Goal: Task Accomplishment & Management: Manage account settings

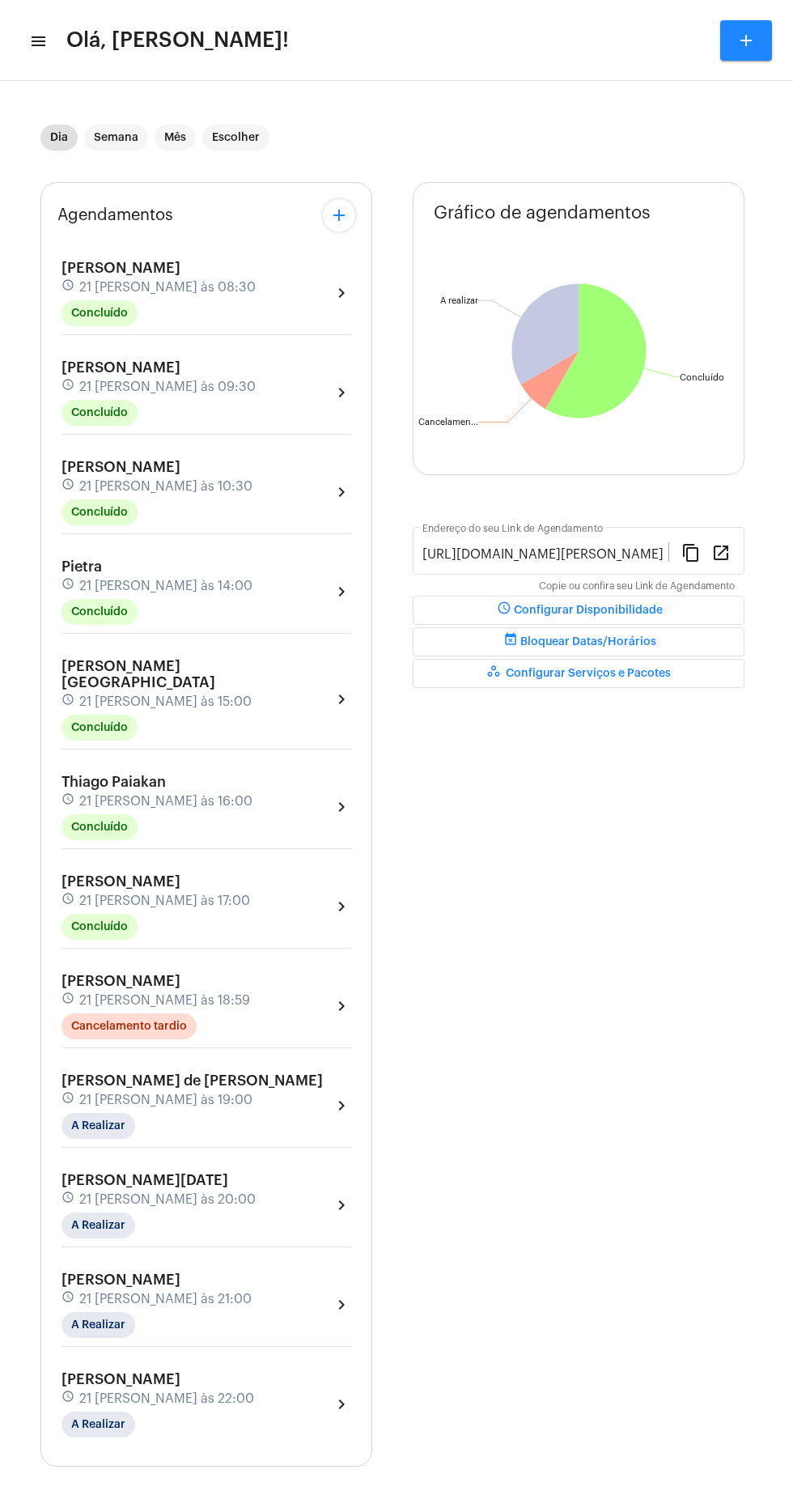
click at [37, 35] on mat-icon "menu" at bounding box center [38, 41] width 17 height 19
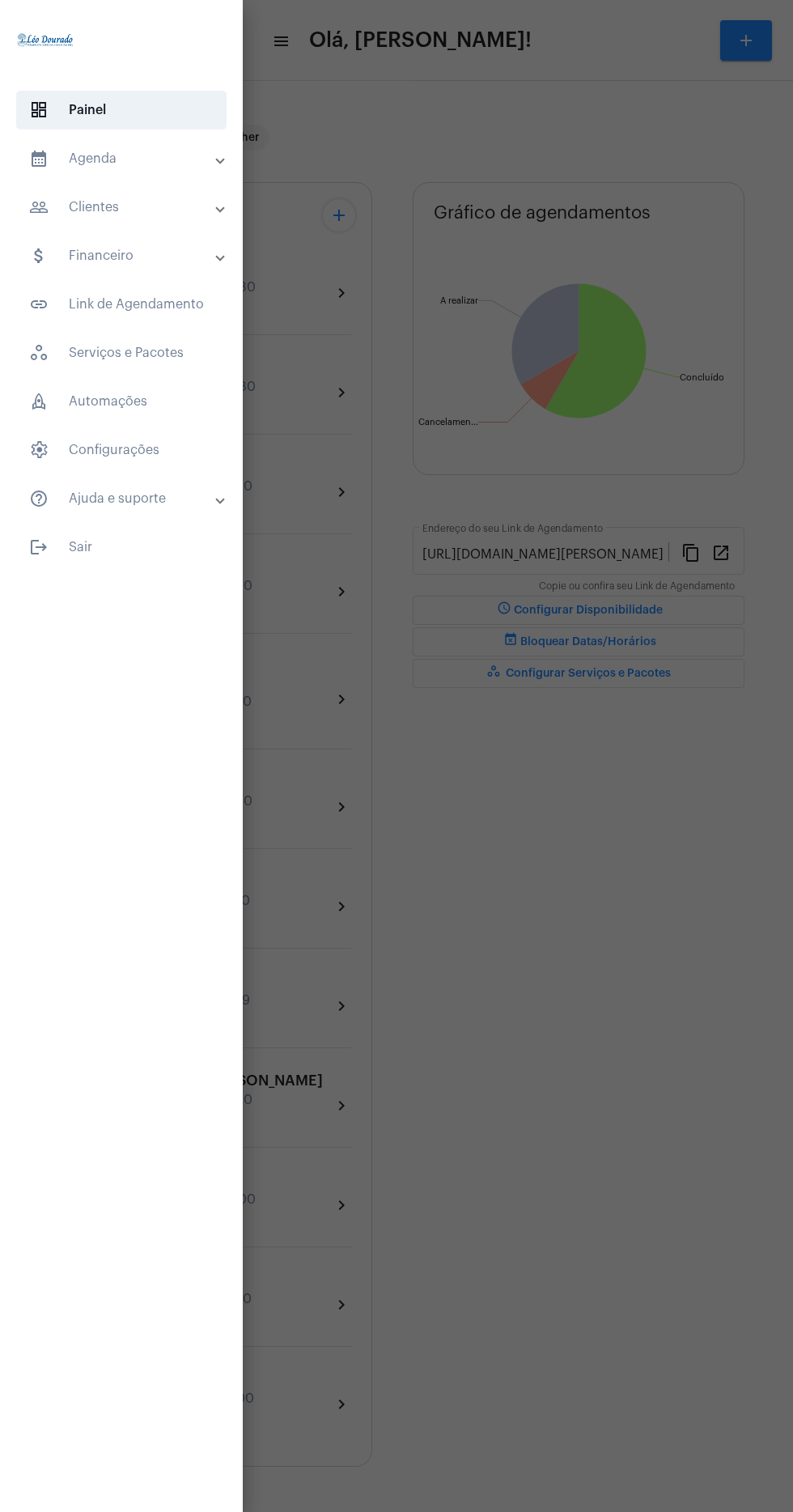
click at [171, 163] on mat-panel-title "calendar_month_outlined Agenda" at bounding box center [123, 158] width 188 height 19
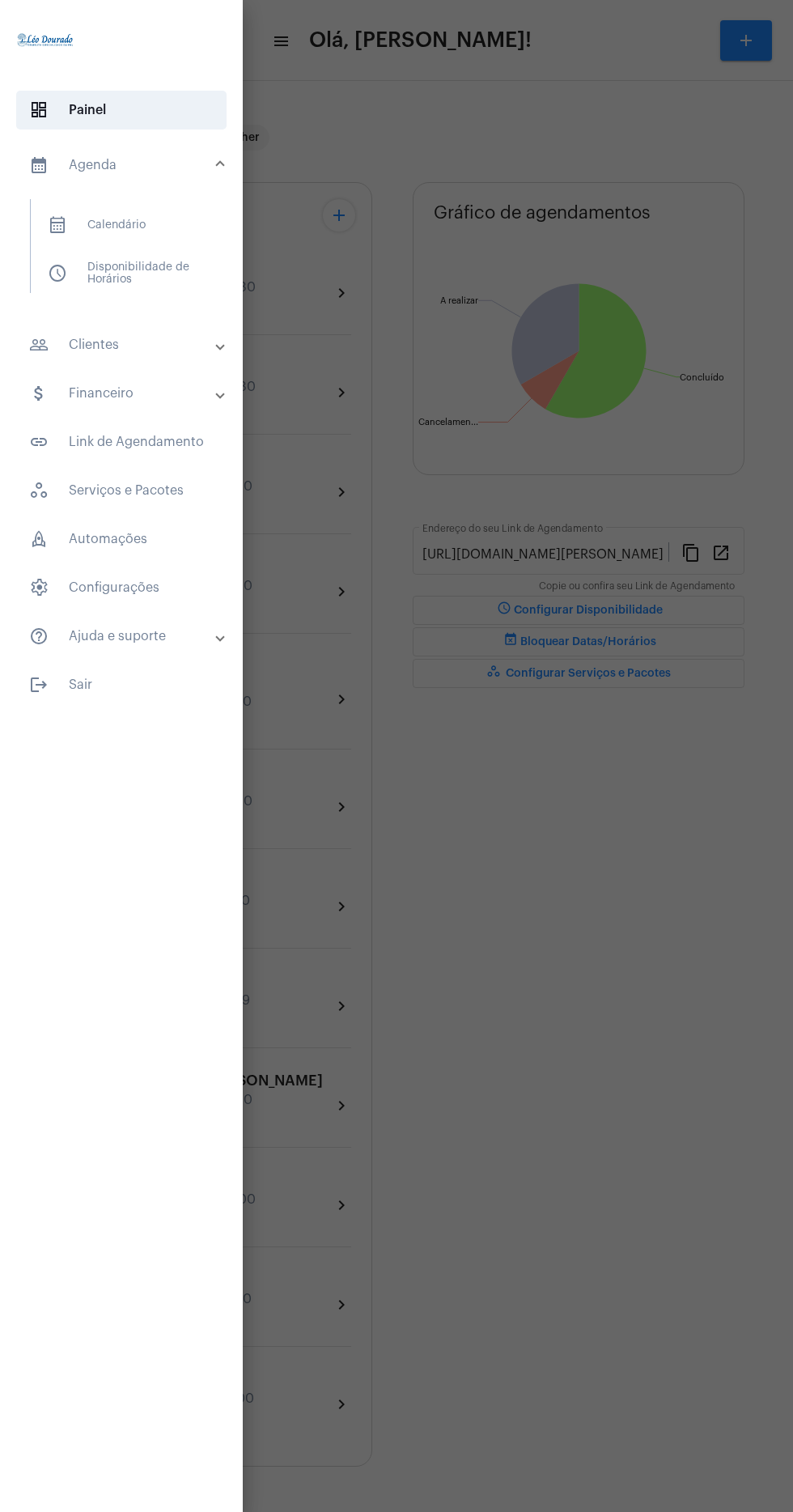
click at [148, 238] on span "calendar_month_outlined Calendário" at bounding box center [121, 225] width 171 height 39
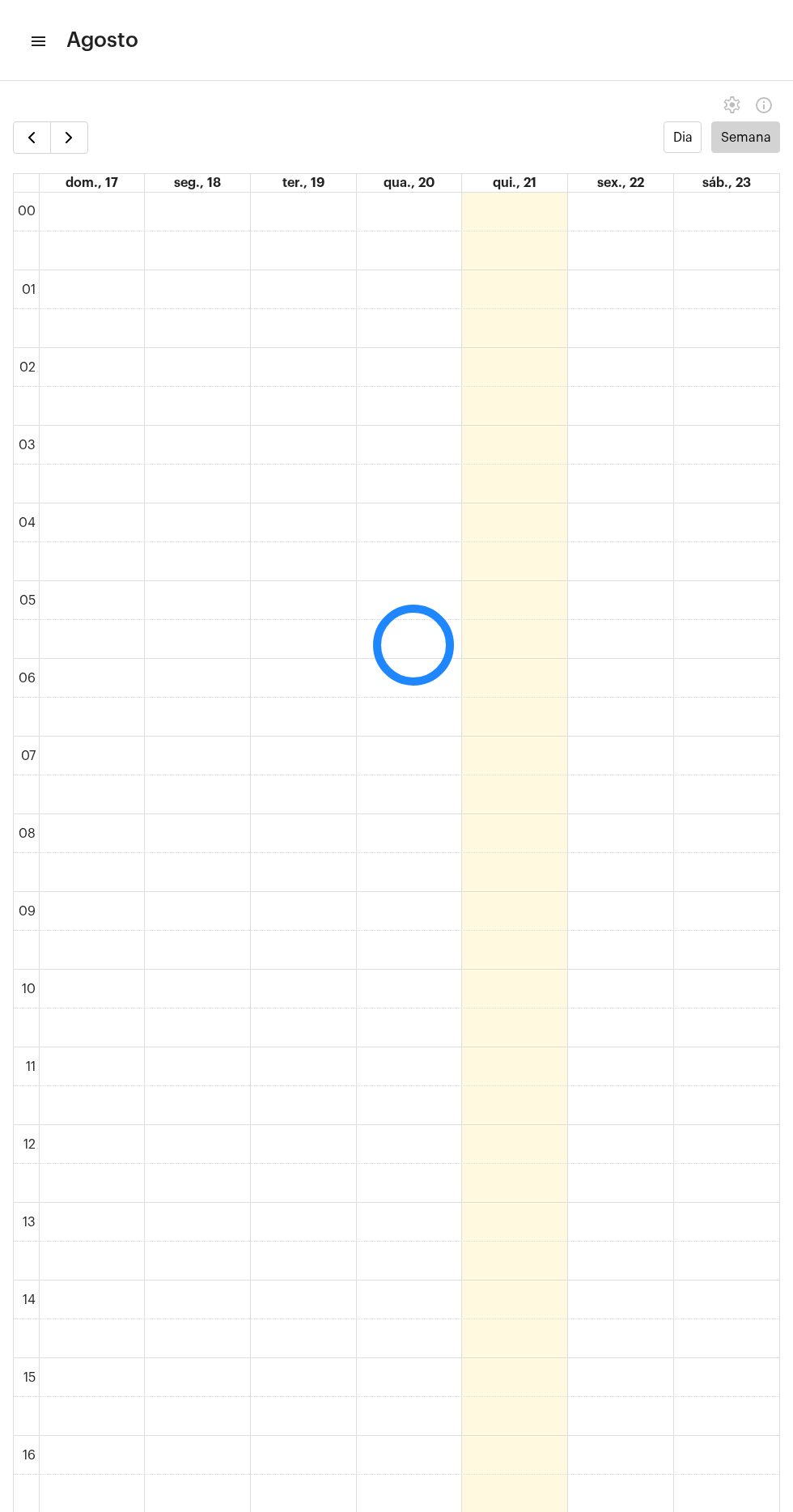
scroll to position [467, 0]
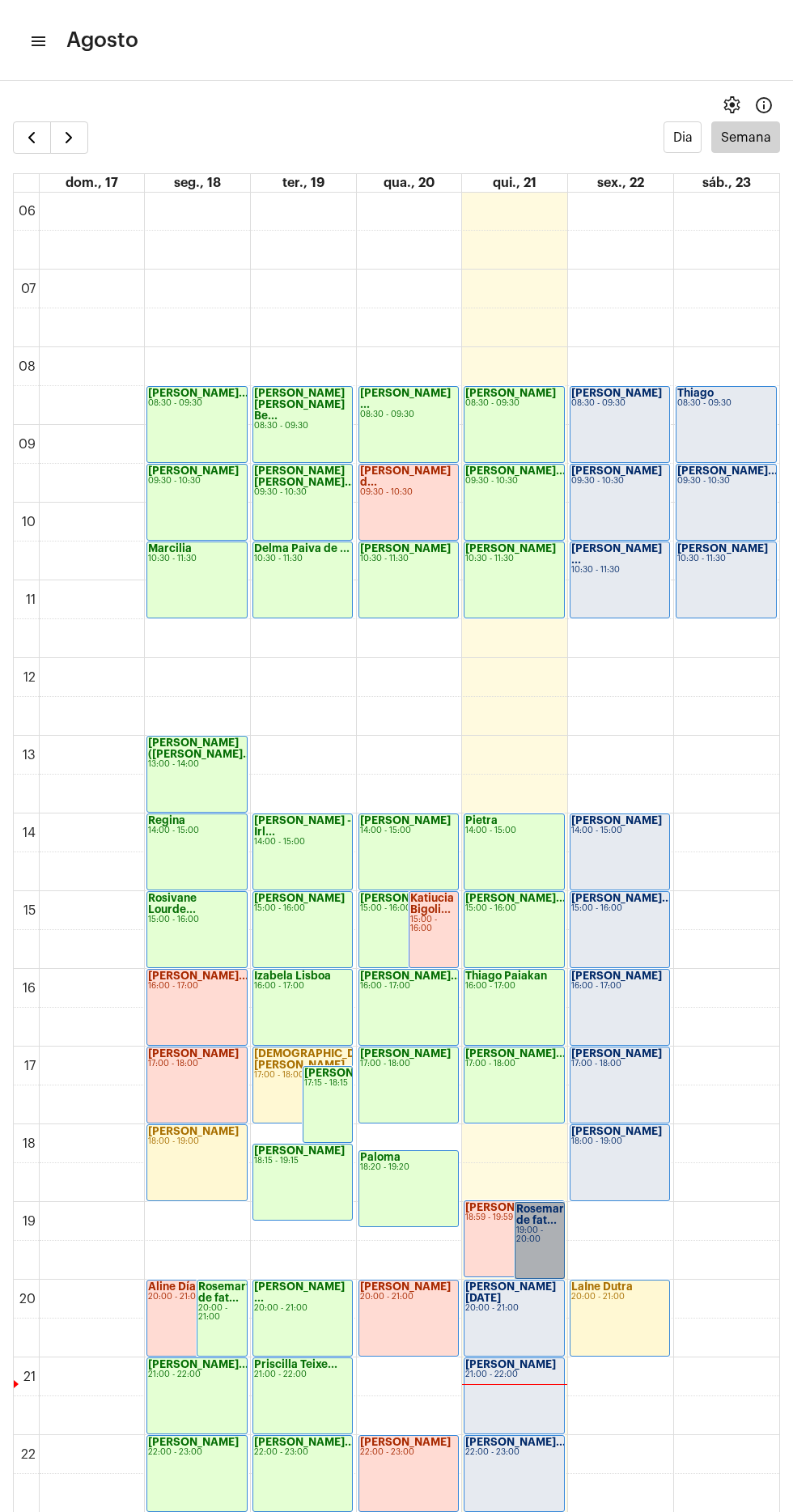
click at [540, 1208] on link "Rosemary de fat... 19:00 - 20:00" at bounding box center [540, 1239] width 50 height 76
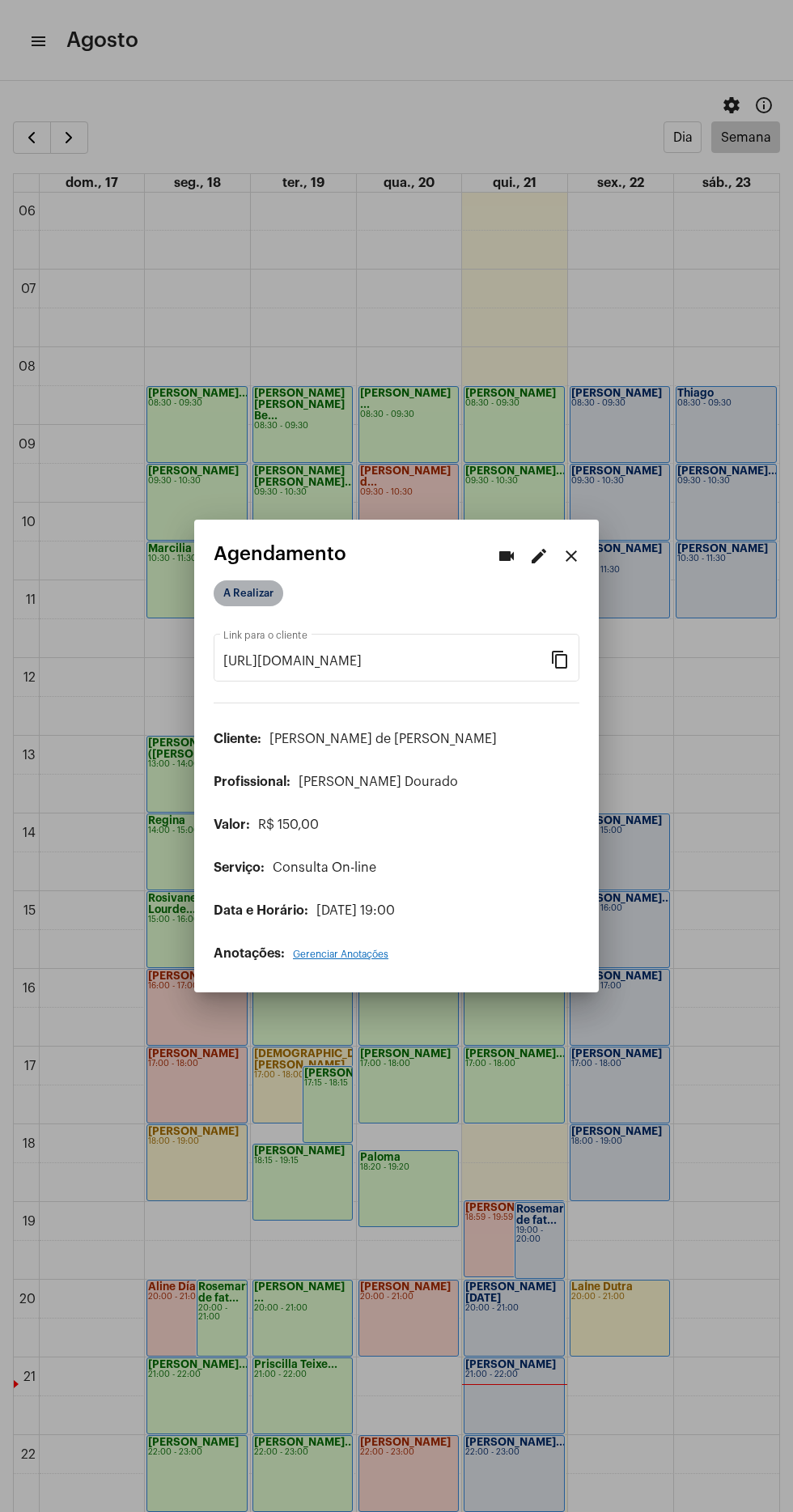
click at [268, 580] on mat-chip "A Realizar" at bounding box center [249, 593] width 70 height 26
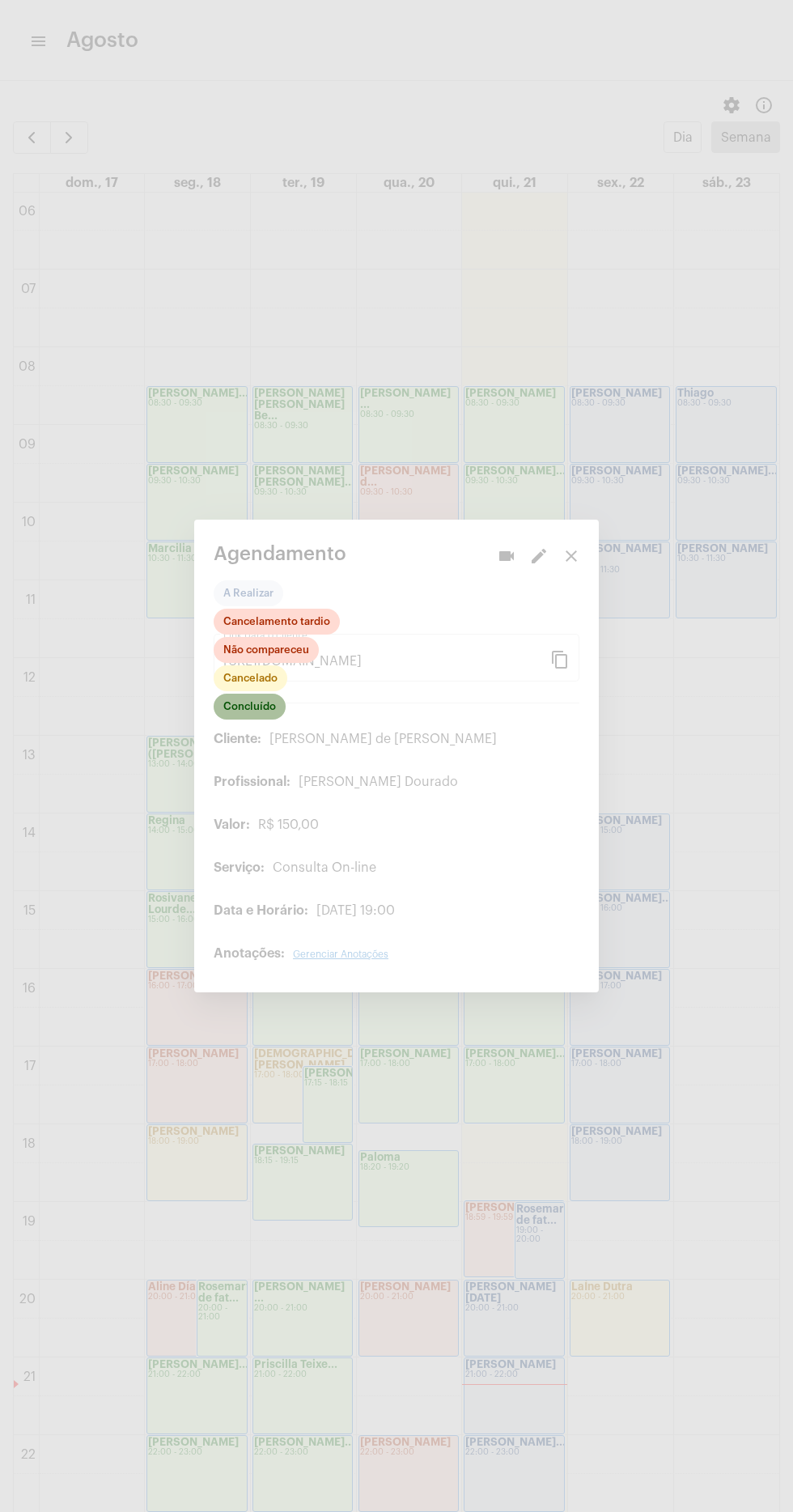
click at [278, 704] on mat-chip "Concluído" at bounding box center [250, 707] width 72 height 26
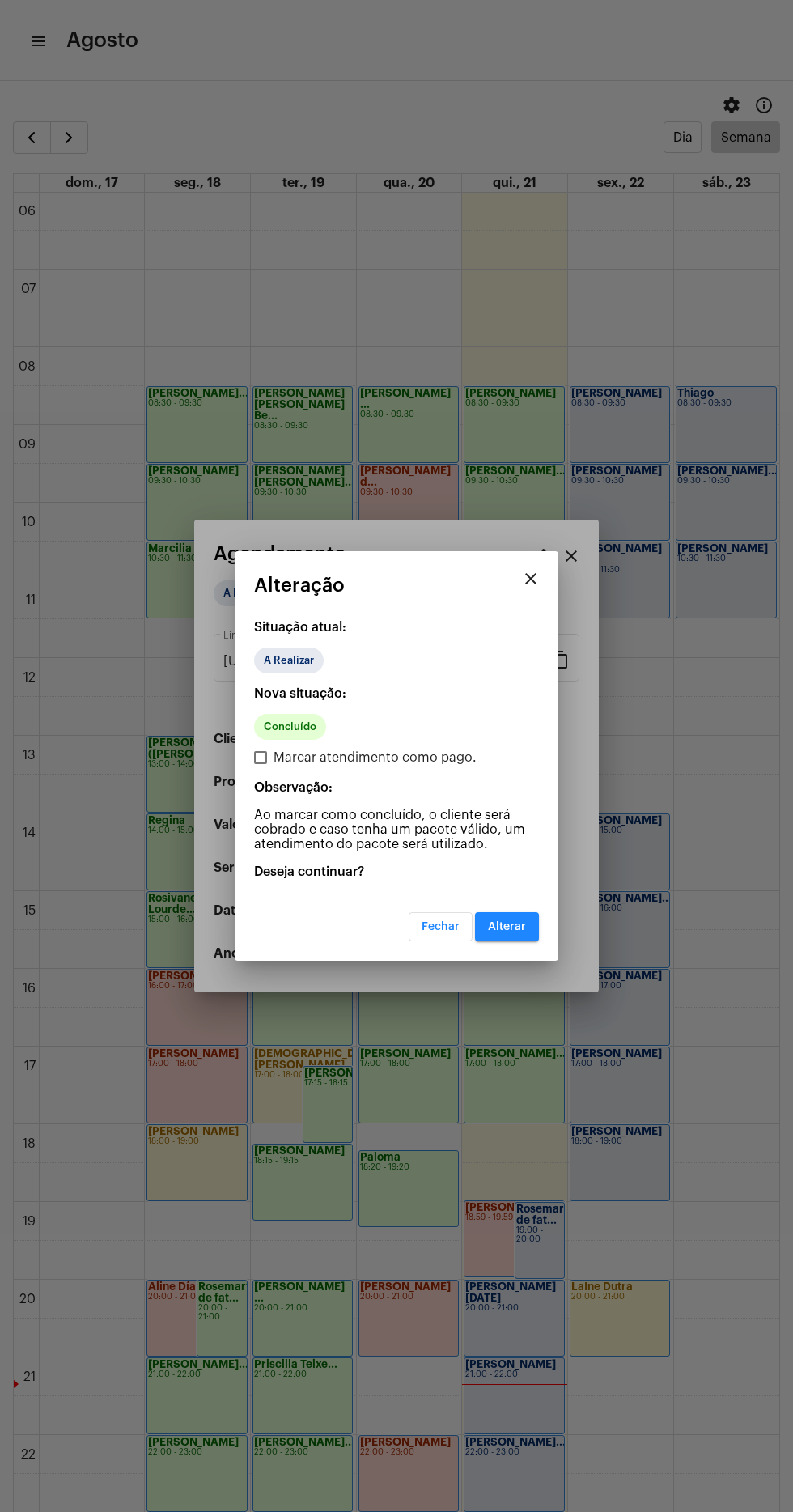
click at [529, 926] on button "Alterar" at bounding box center [507, 927] width 64 height 29
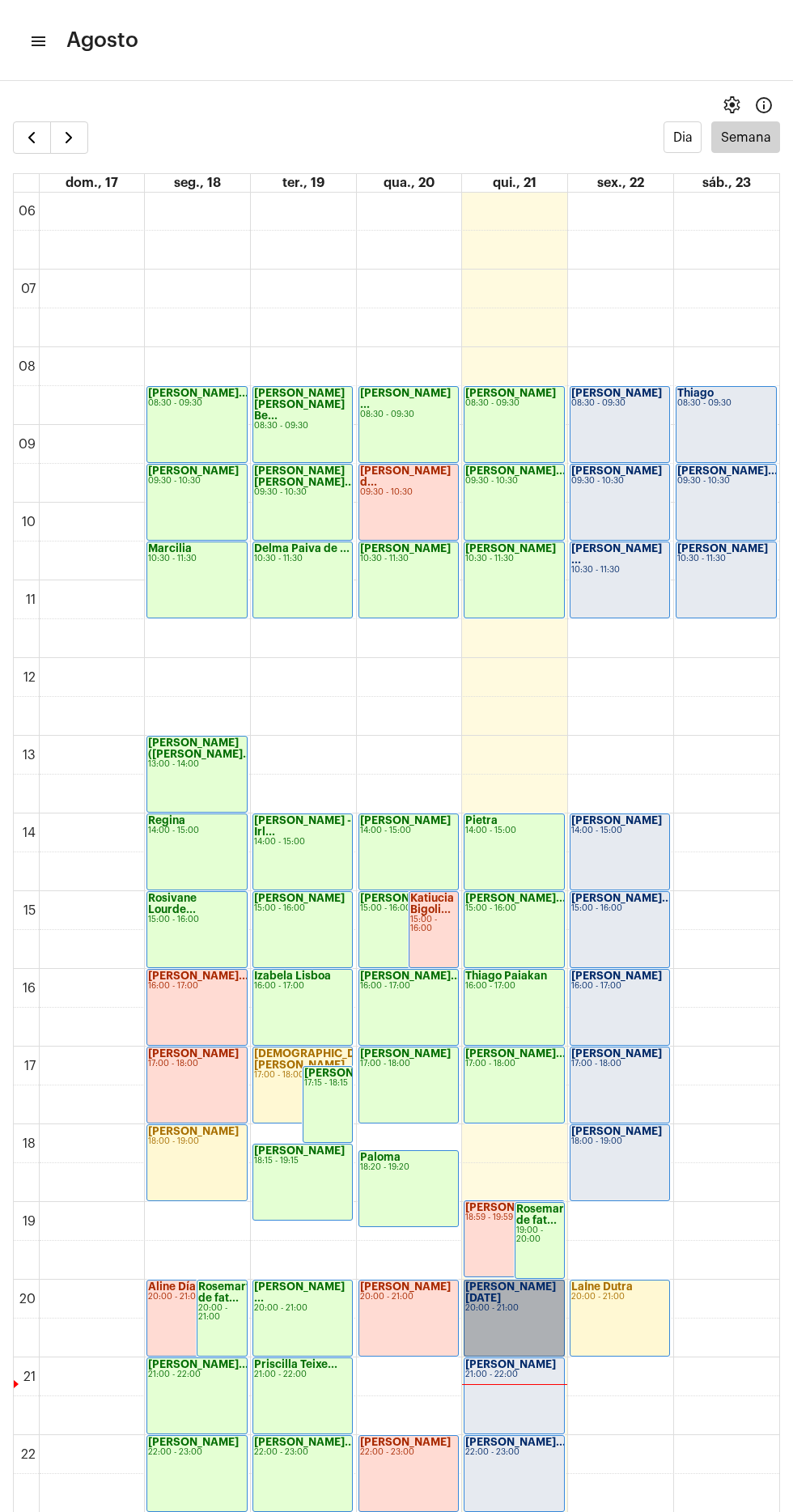
click at [528, 1321] on link "[PERSON_NAME][DATE] 20:00 - 21:00" at bounding box center [513, 1318] width 100 height 76
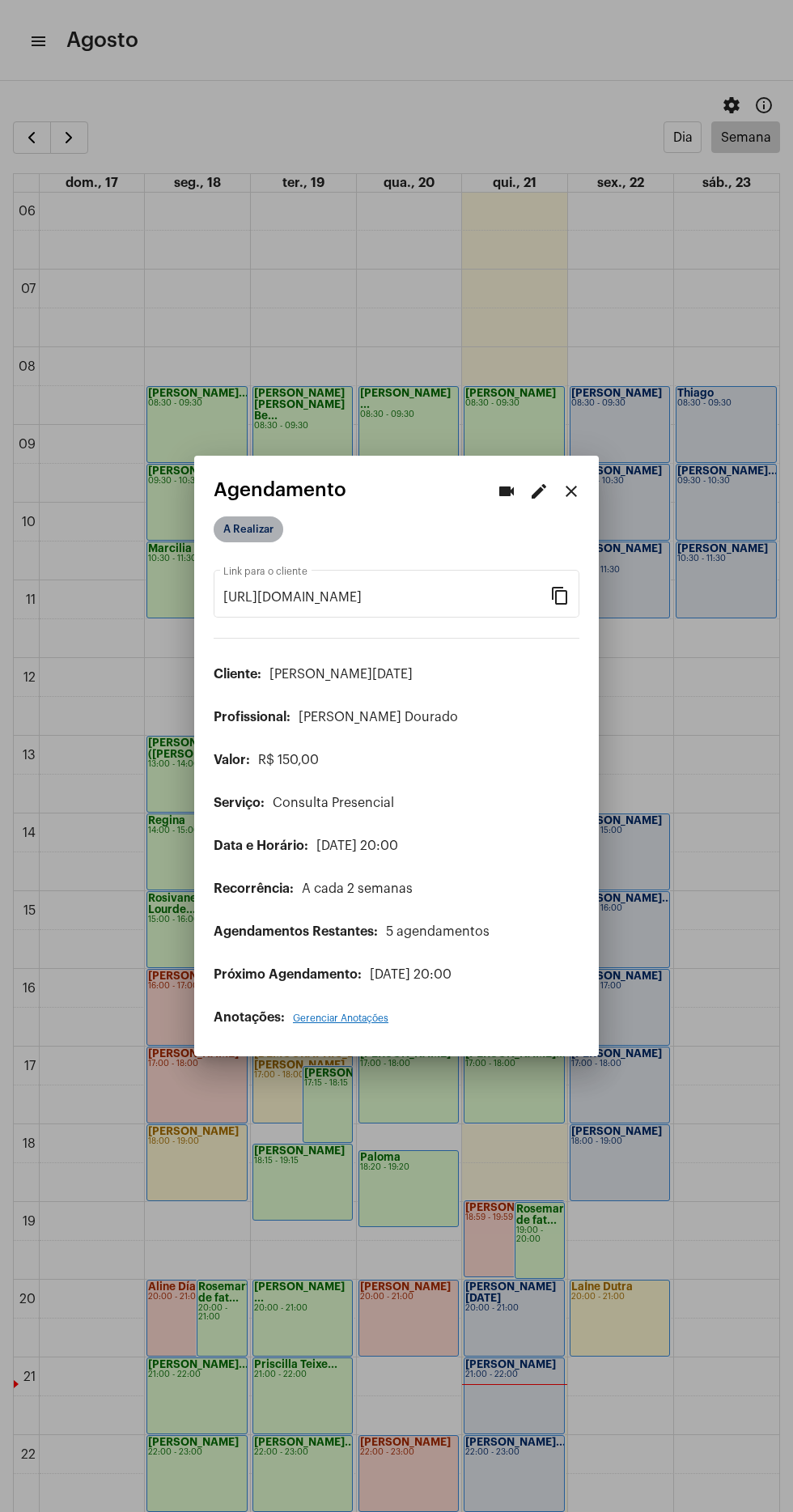
click at [262, 516] on mat-chip "A Realizar" at bounding box center [249, 529] width 70 height 26
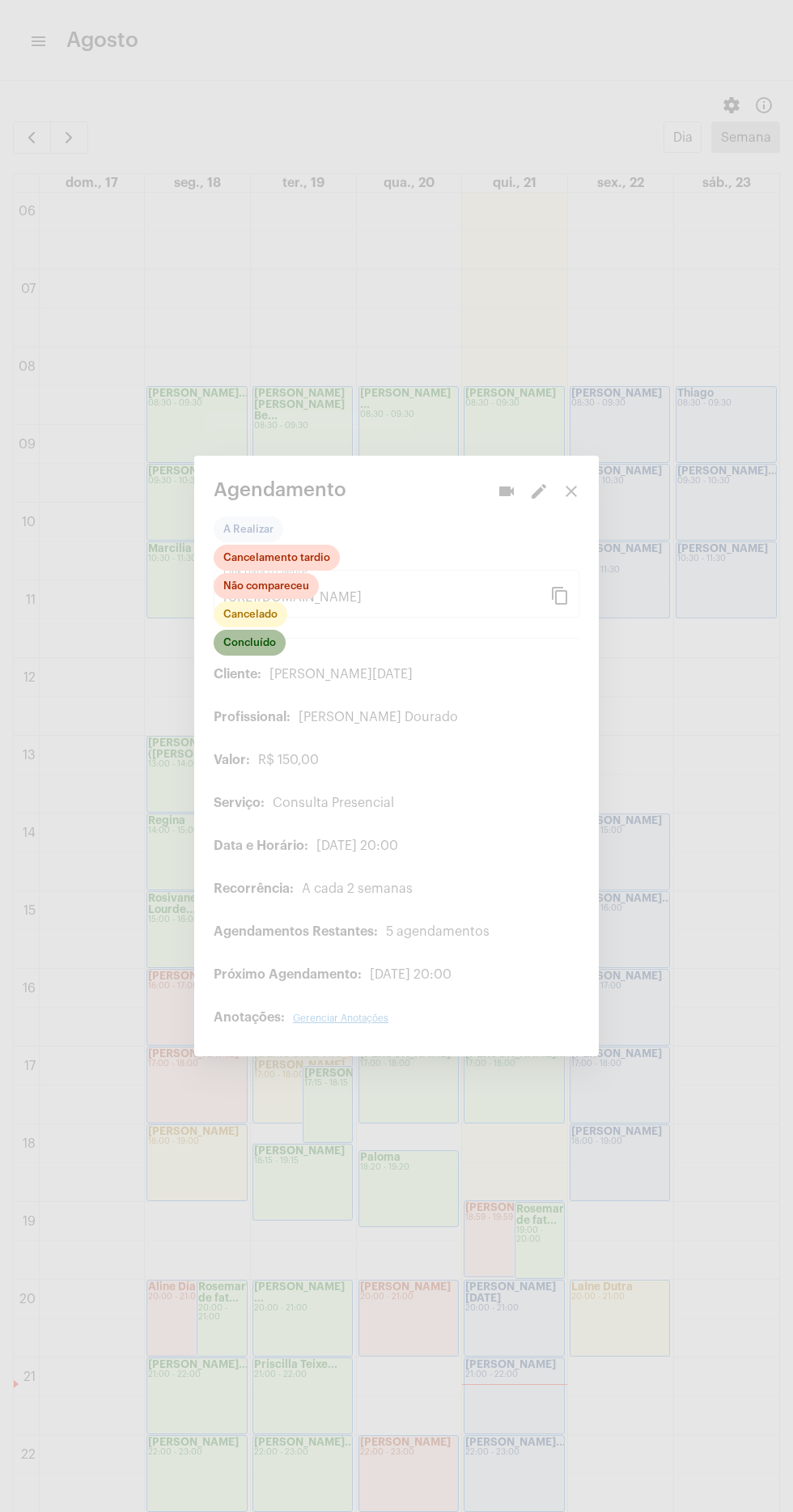
click at [267, 629] on mat-chip "Concluído" at bounding box center [250, 642] width 72 height 26
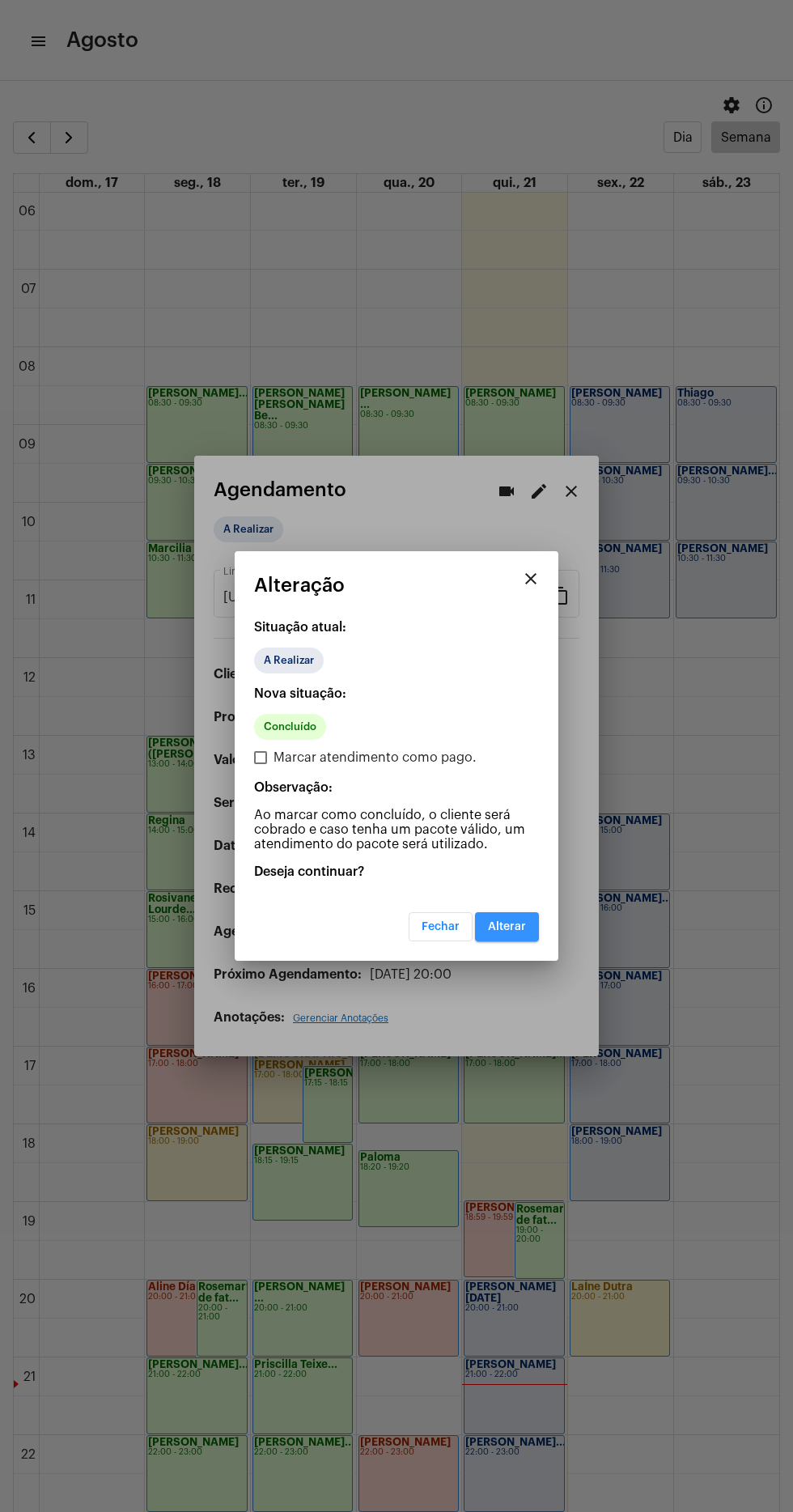
click at [513, 928] on span "Alterar" at bounding box center [507, 927] width 38 height 11
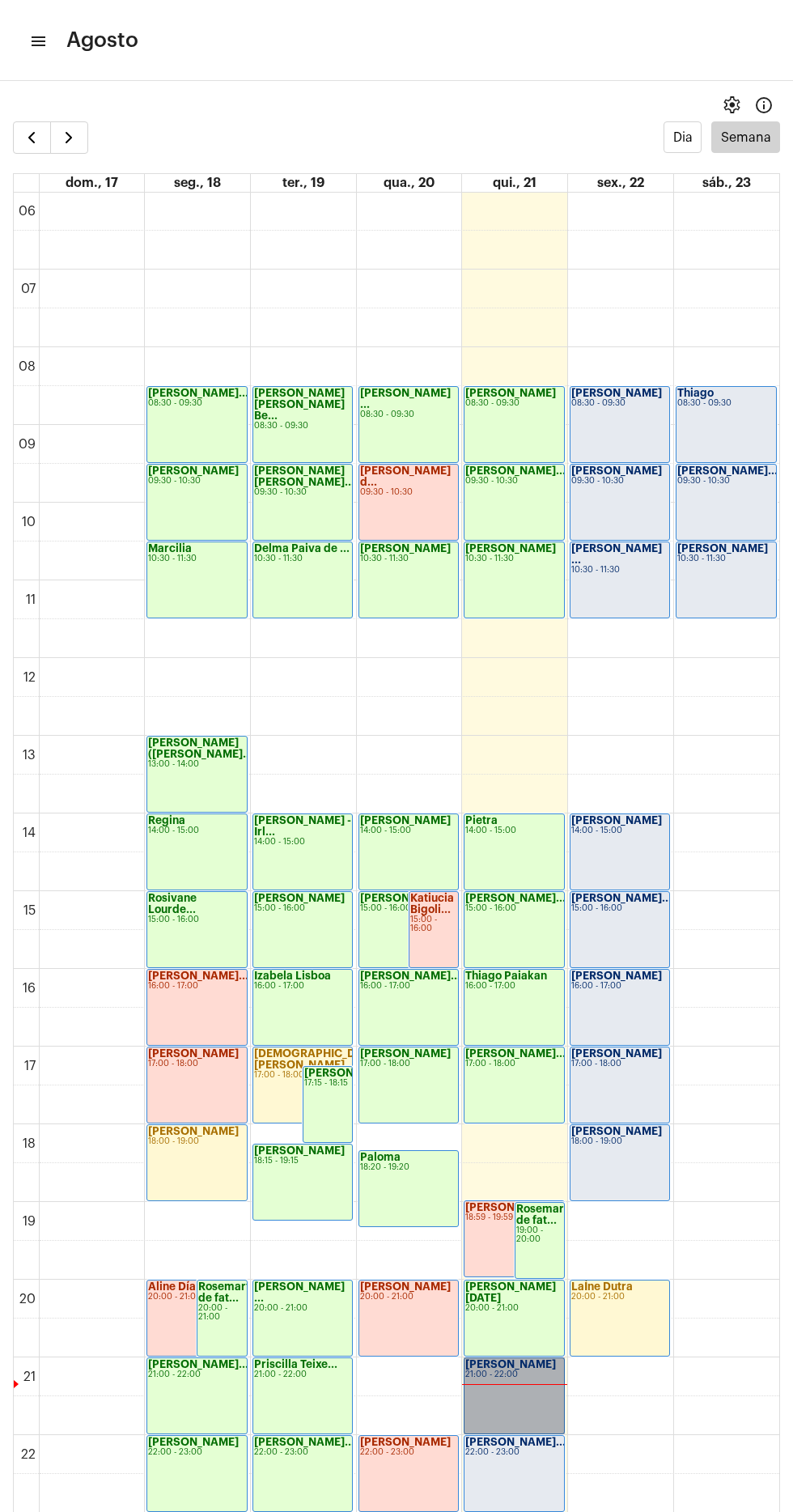
click at [521, 1383] on link "[PERSON_NAME] 21:00 - 22:00" at bounding box center [513, 1395] width 100 height 76
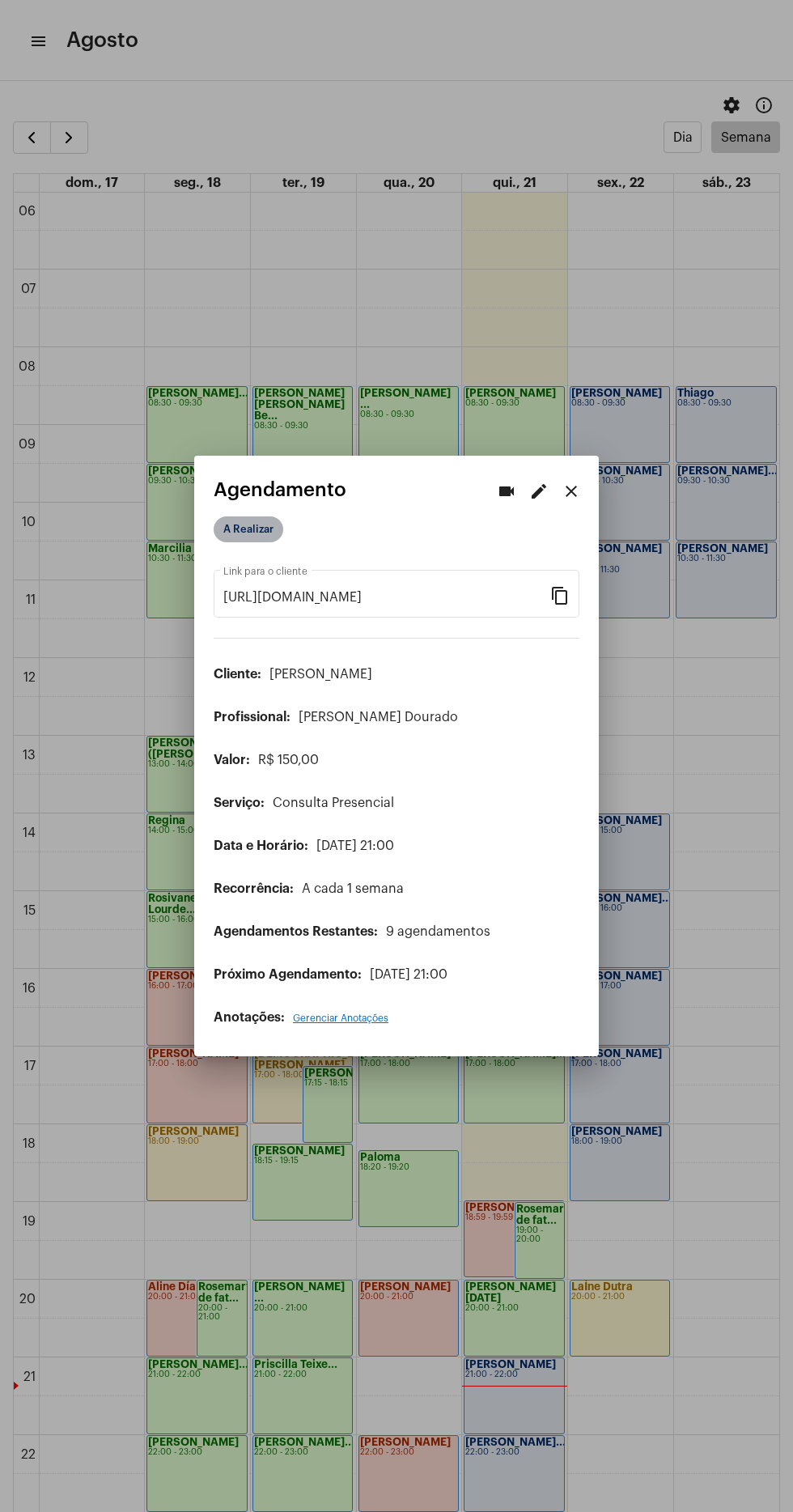
click at [254, 518] on mat-chip "A Realizar" at bounding box center [249, 529] width 70 height 26
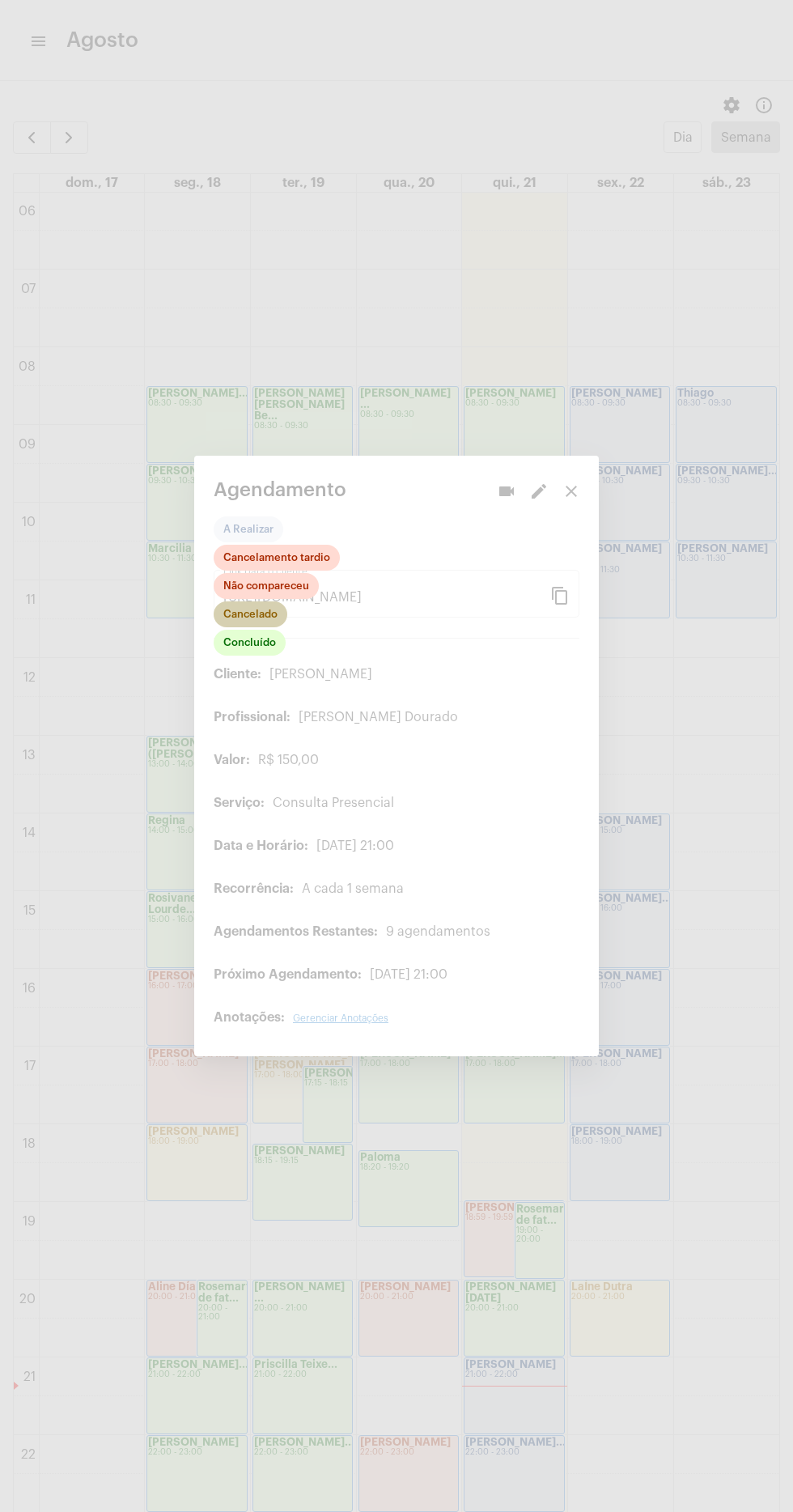
click at [276, 602] on mat-chip "Cancelado" at bounding box center [251, 615] width 74 height 26
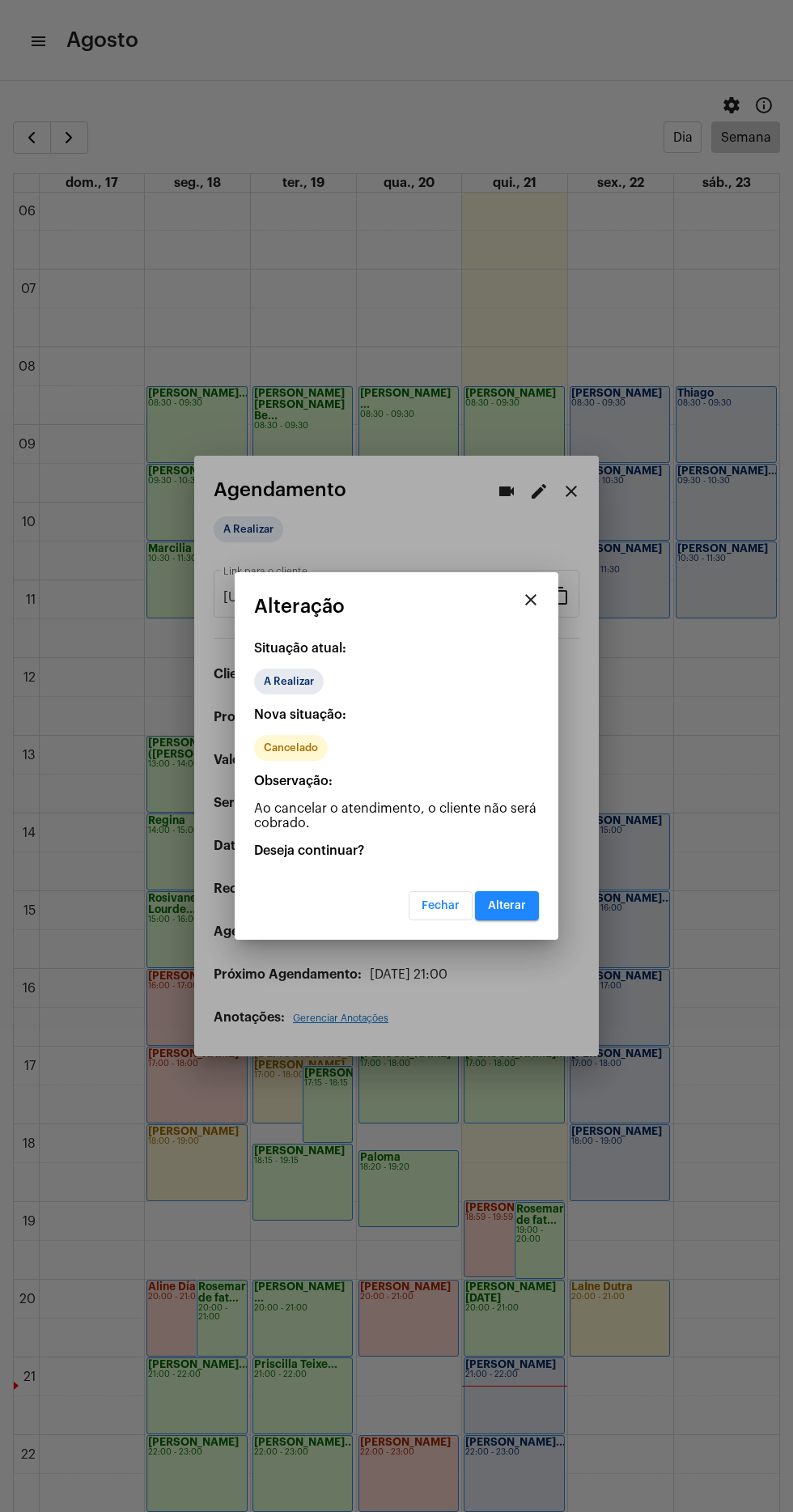
click at [333, 995] on div at bounding box center [396, 756] width 793 height 1512
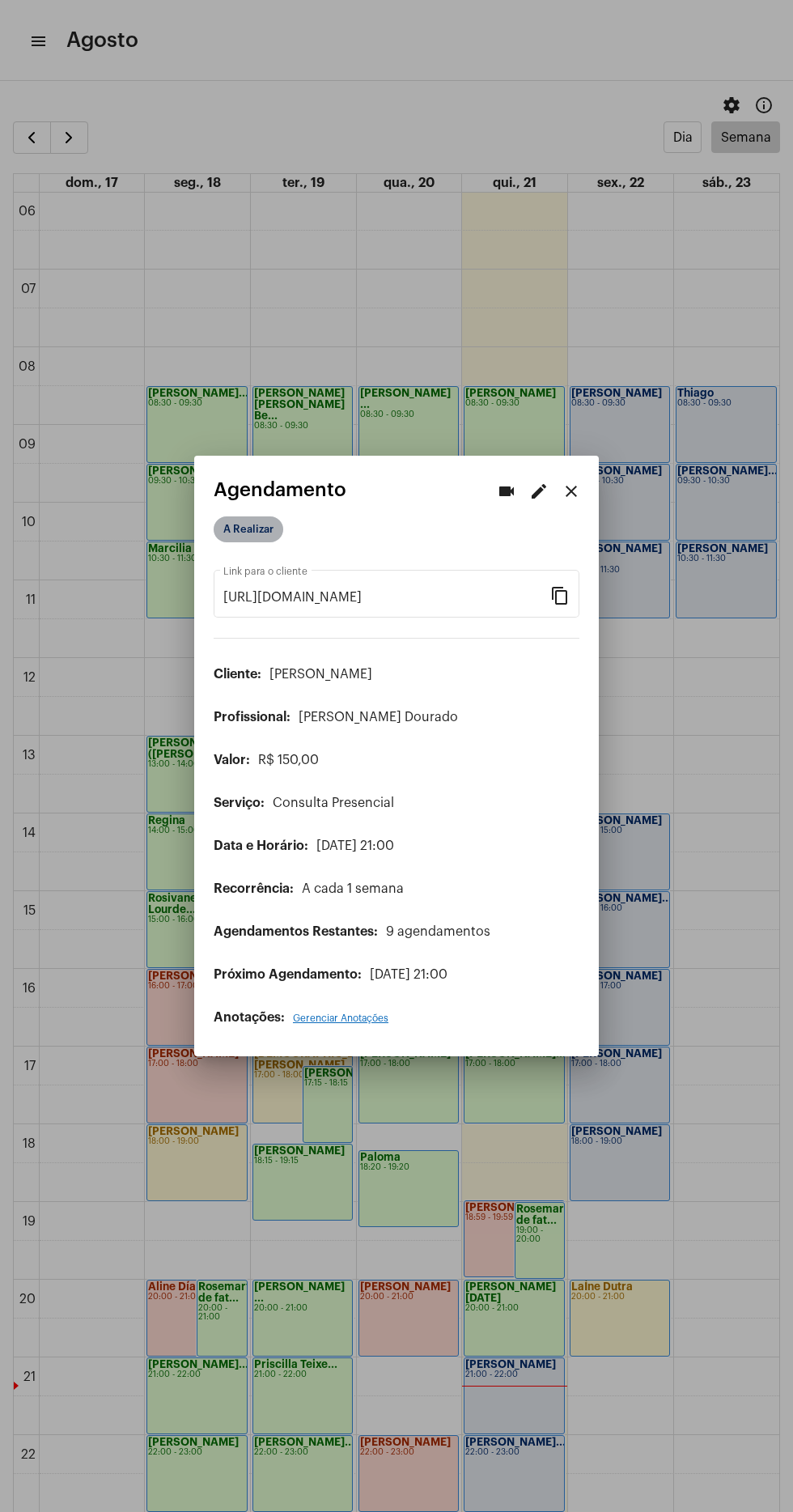
click at [233, 519] on mat-chip "A Realizar" at bounding box center [249, 529] width 70 height 26
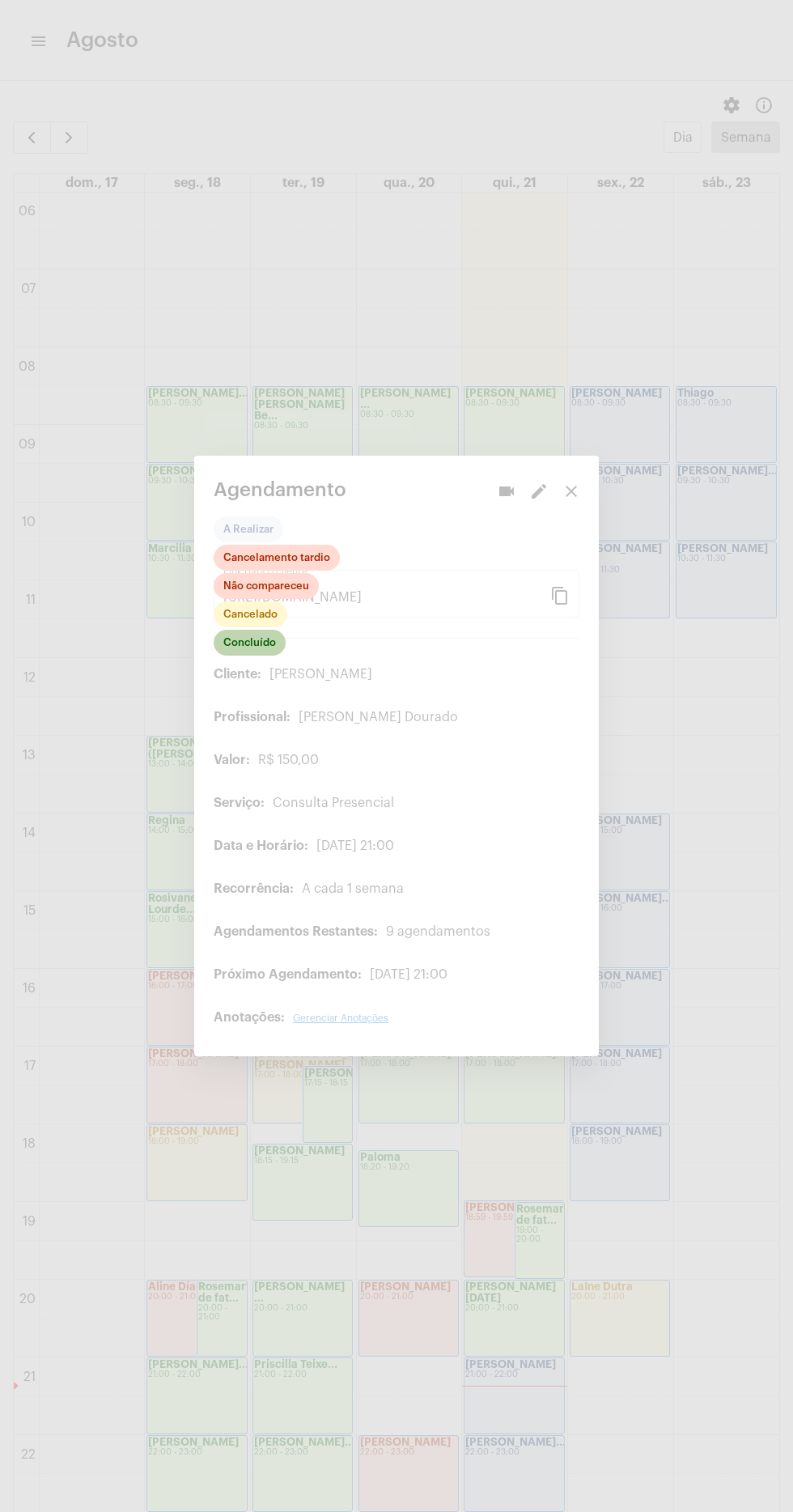
click at [259, 642] on mat-chip "Concluído" at bounding box center [250, 642] width 72 height 26
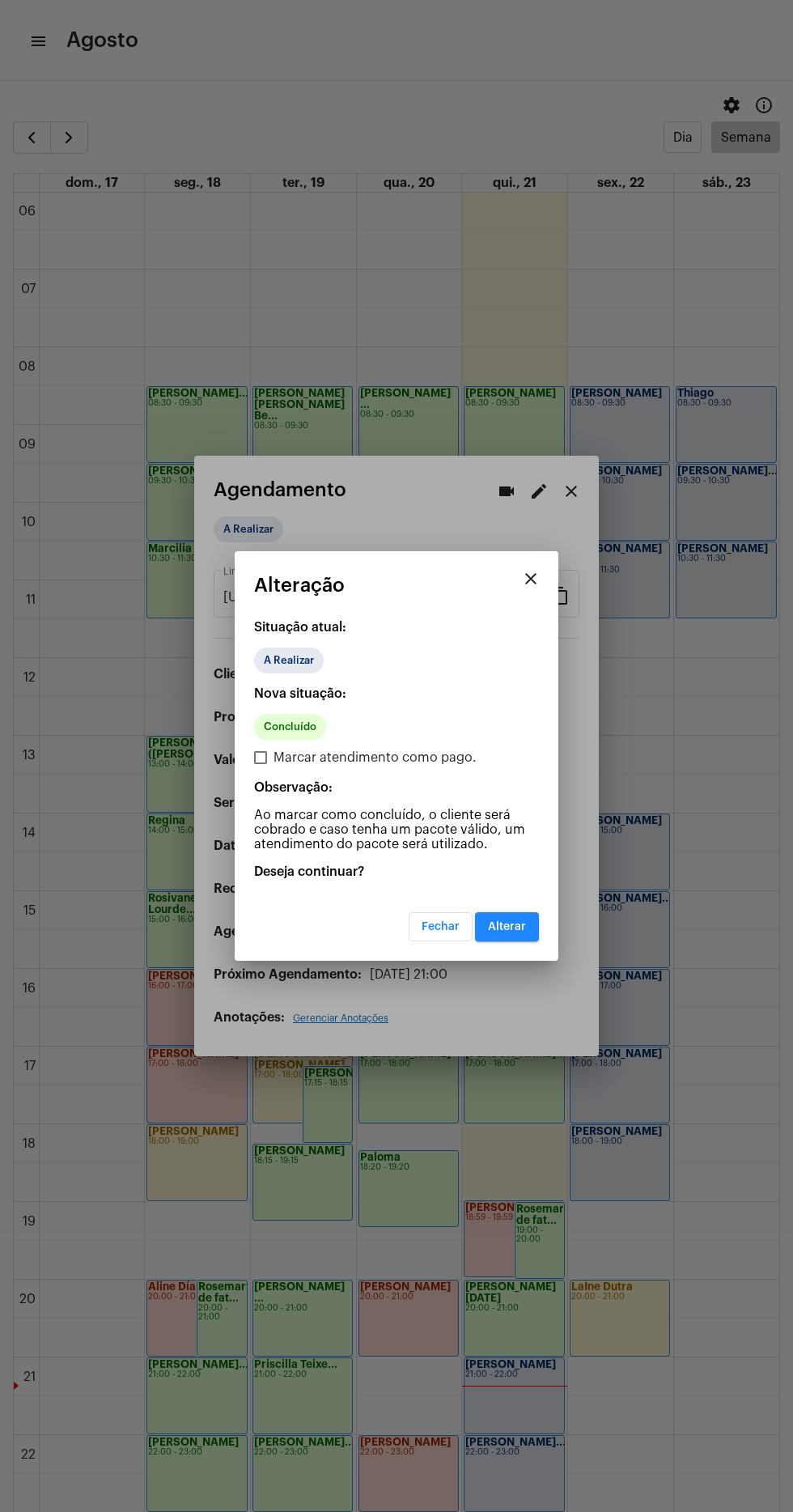
click at [508, 952] on mat-dialog-container "close Alteração Situação atual: A Realizar Nova situação: Concluído Marcar aten…" at bounding box center [396, 756] width 323 height 409
click at [519, 929] on span "Alterar" at bounding box center [507, 927] width 38 height 11
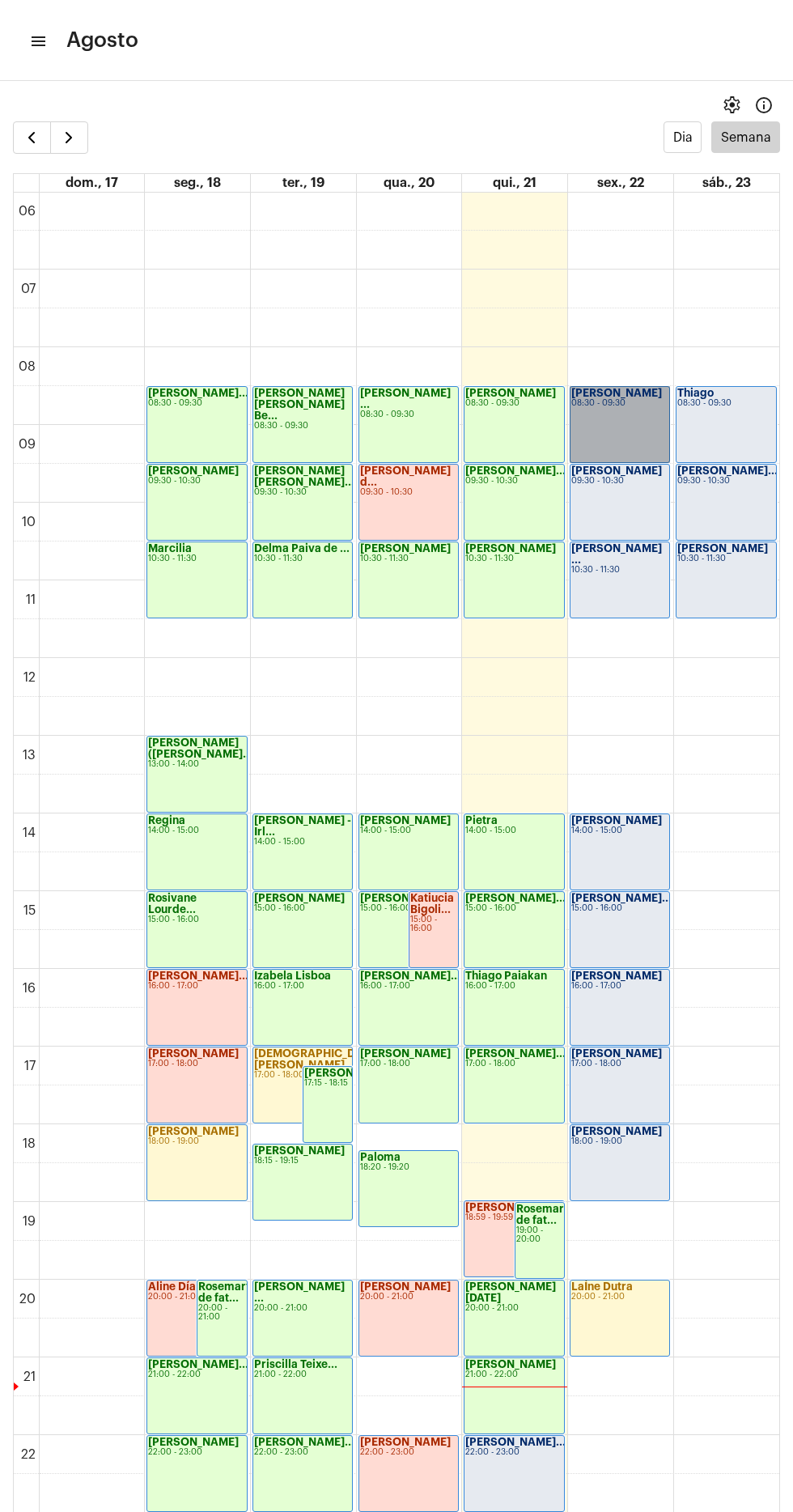
click at [625, 419] on link "Maria 08:30 - 09:30" at bounding box center [619, 424] width 100 height 76
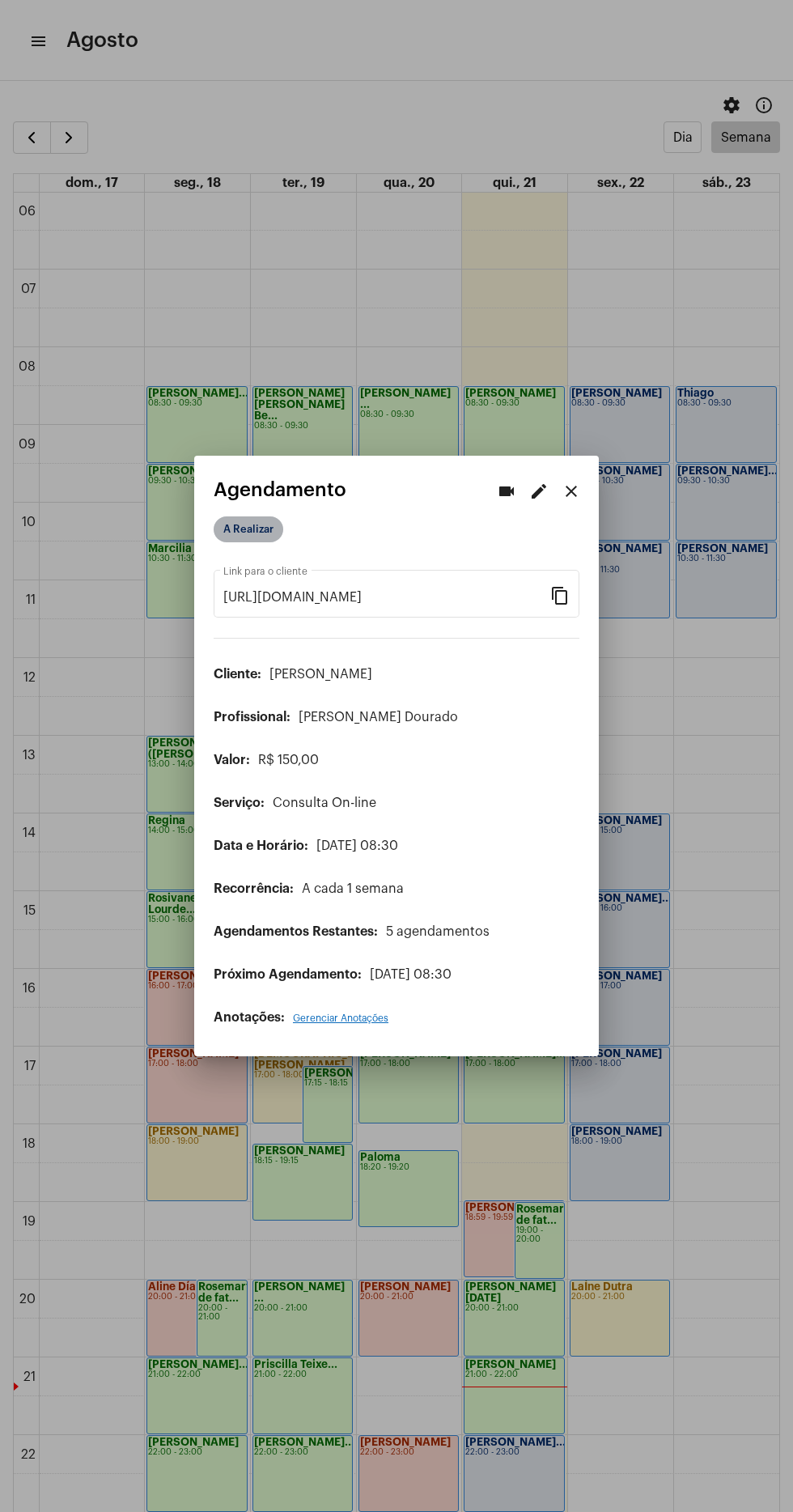
click at [250, 518] on mat-chip "A Realizar" at bounding box center [249, 529] width 70 height 26
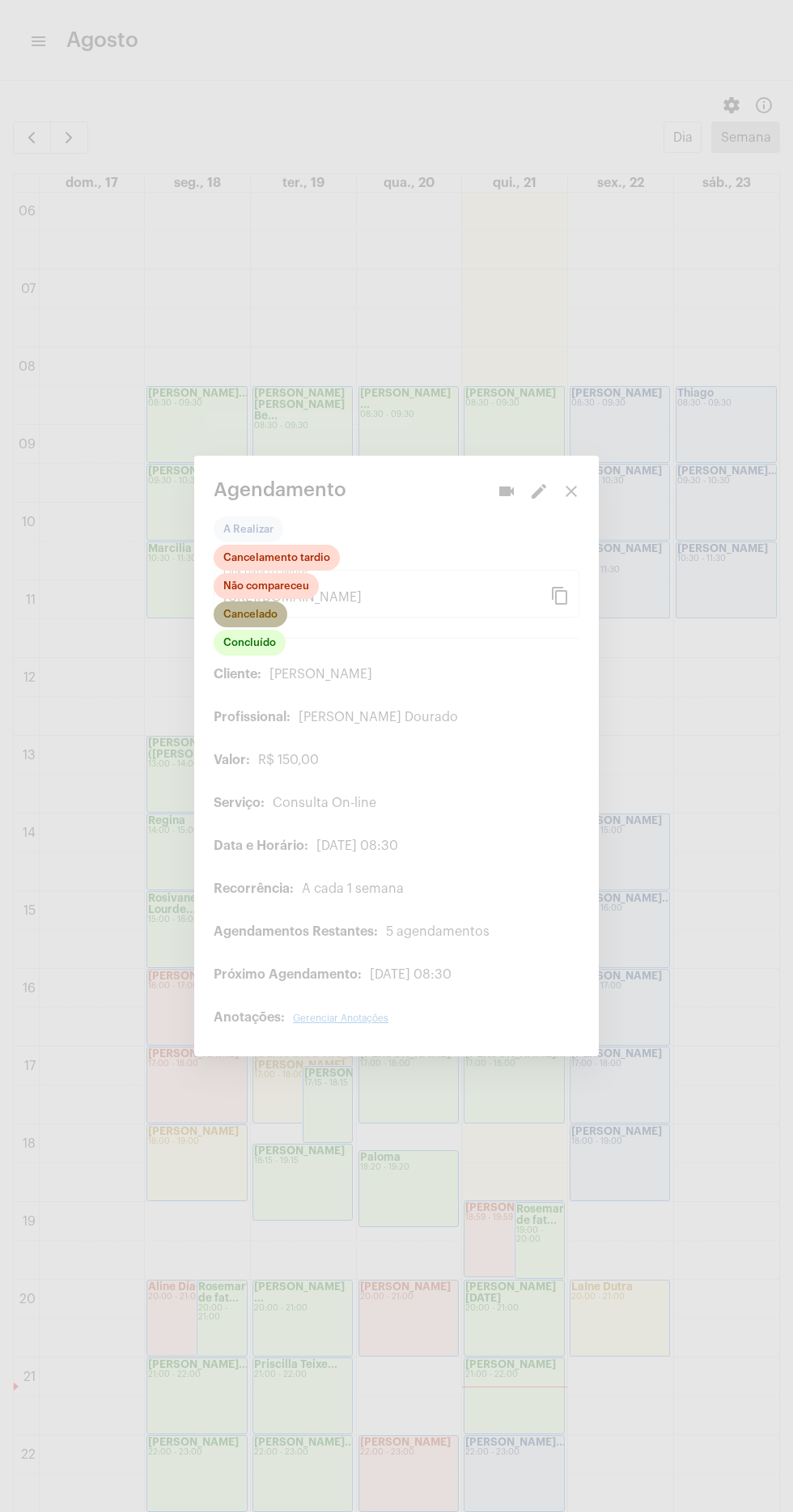
click at [267, 606] on mat-chip "Cancelado" at bounding box center [251, 615] width 74 height 26
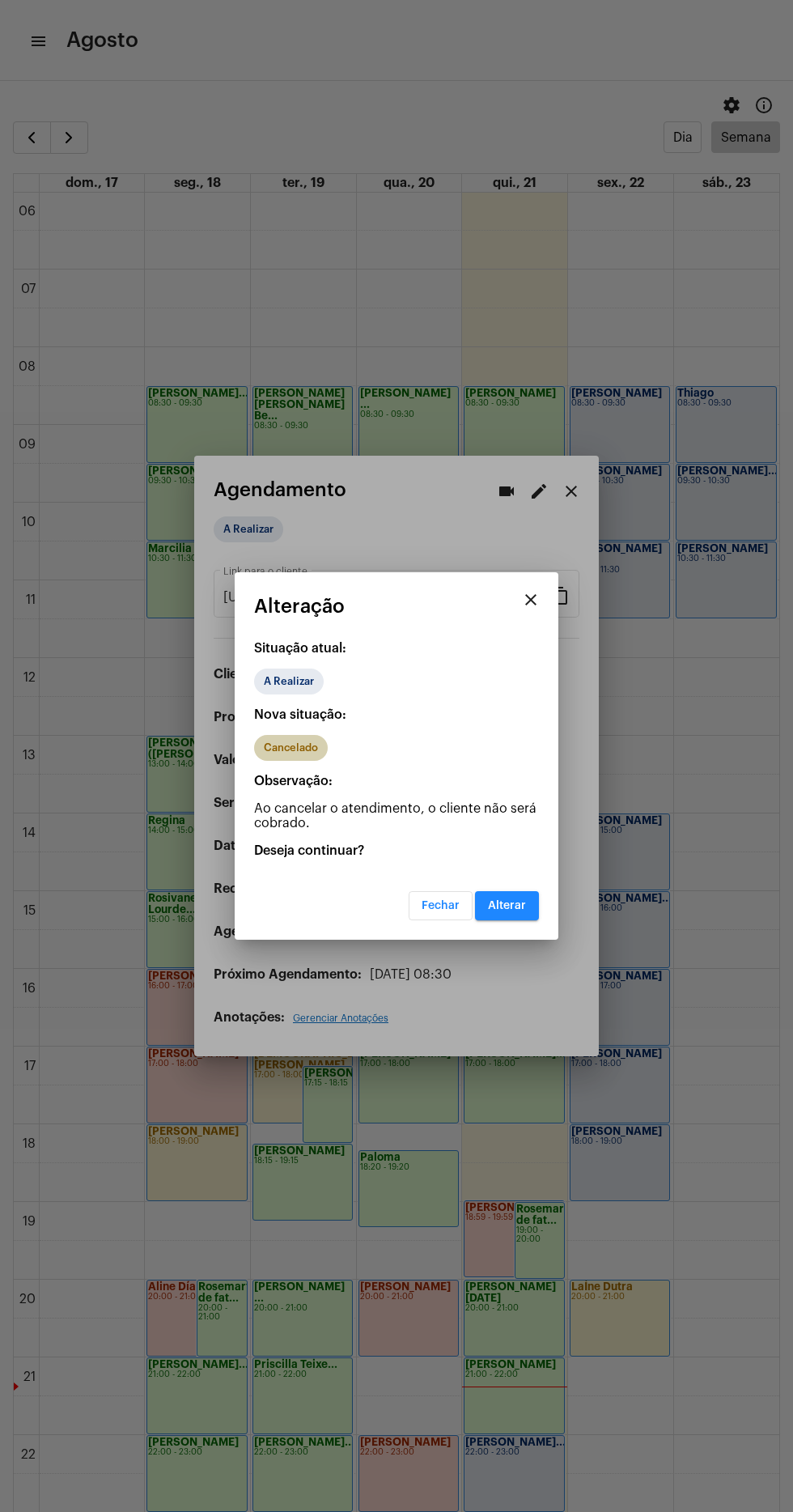
click at [427, 757] on div "Cancelado" at bounding box center [396, 747] width 291 height 32
click at [531, 907] on button "Alterar" at bounding box center [507, 906] width 64 height 29
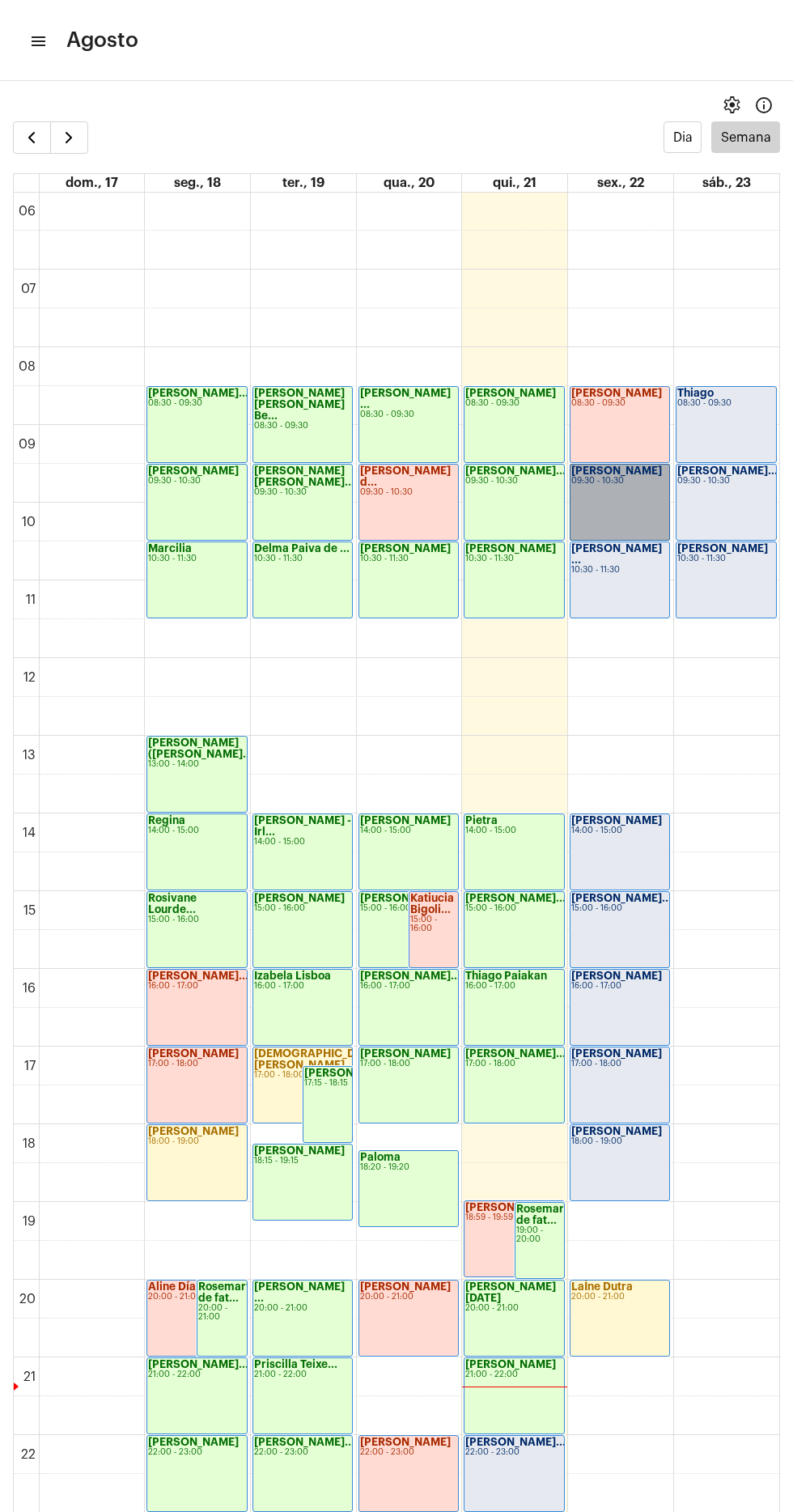
click at [601, 502] on link "Maria 09:30 - 10:30" at bounding box center [619, 501] width 100 height 76
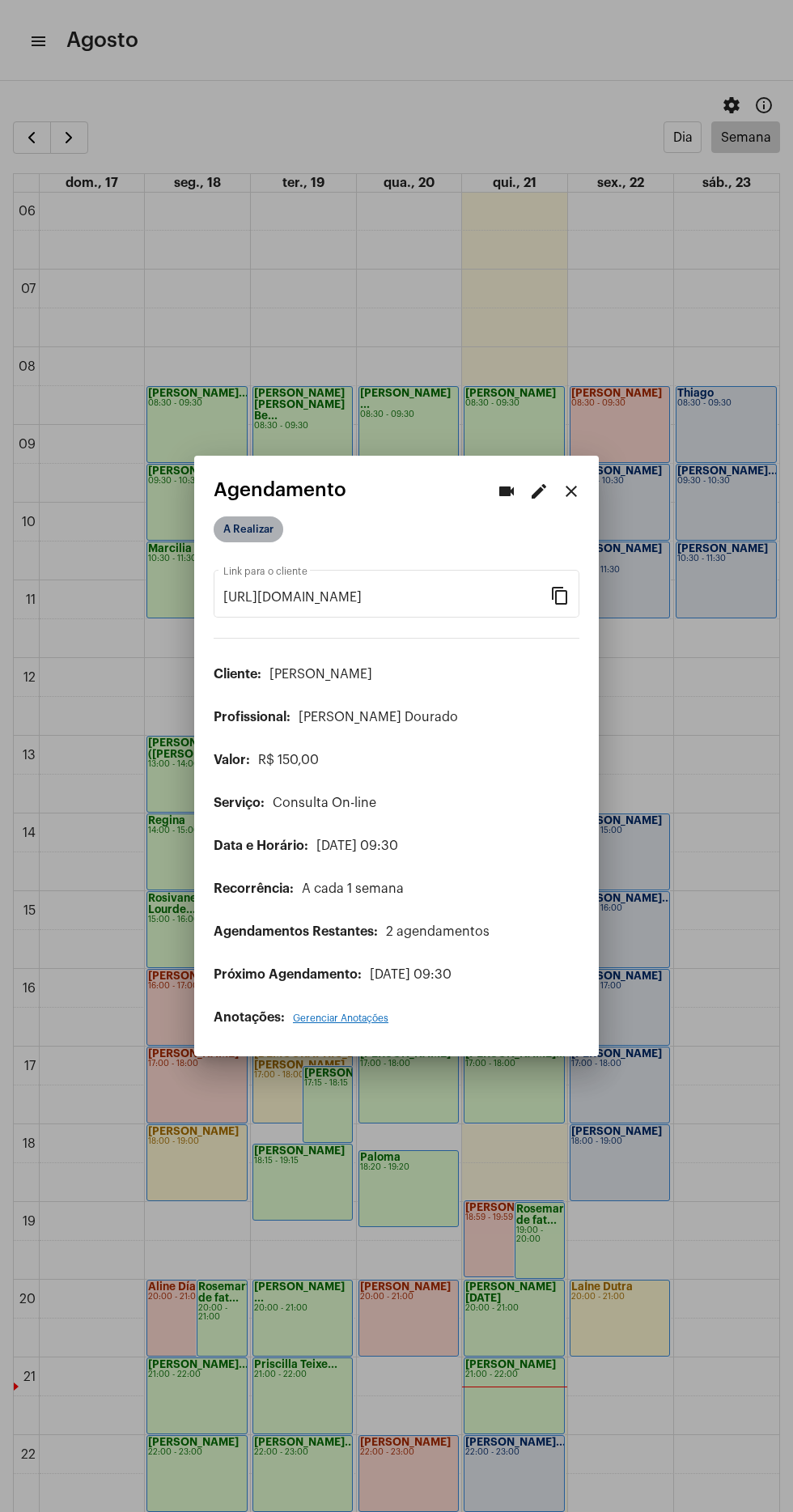
click at [244, 519] on mat-chip "A Realizar" at bounding box center [249, 529] width 70 height 26
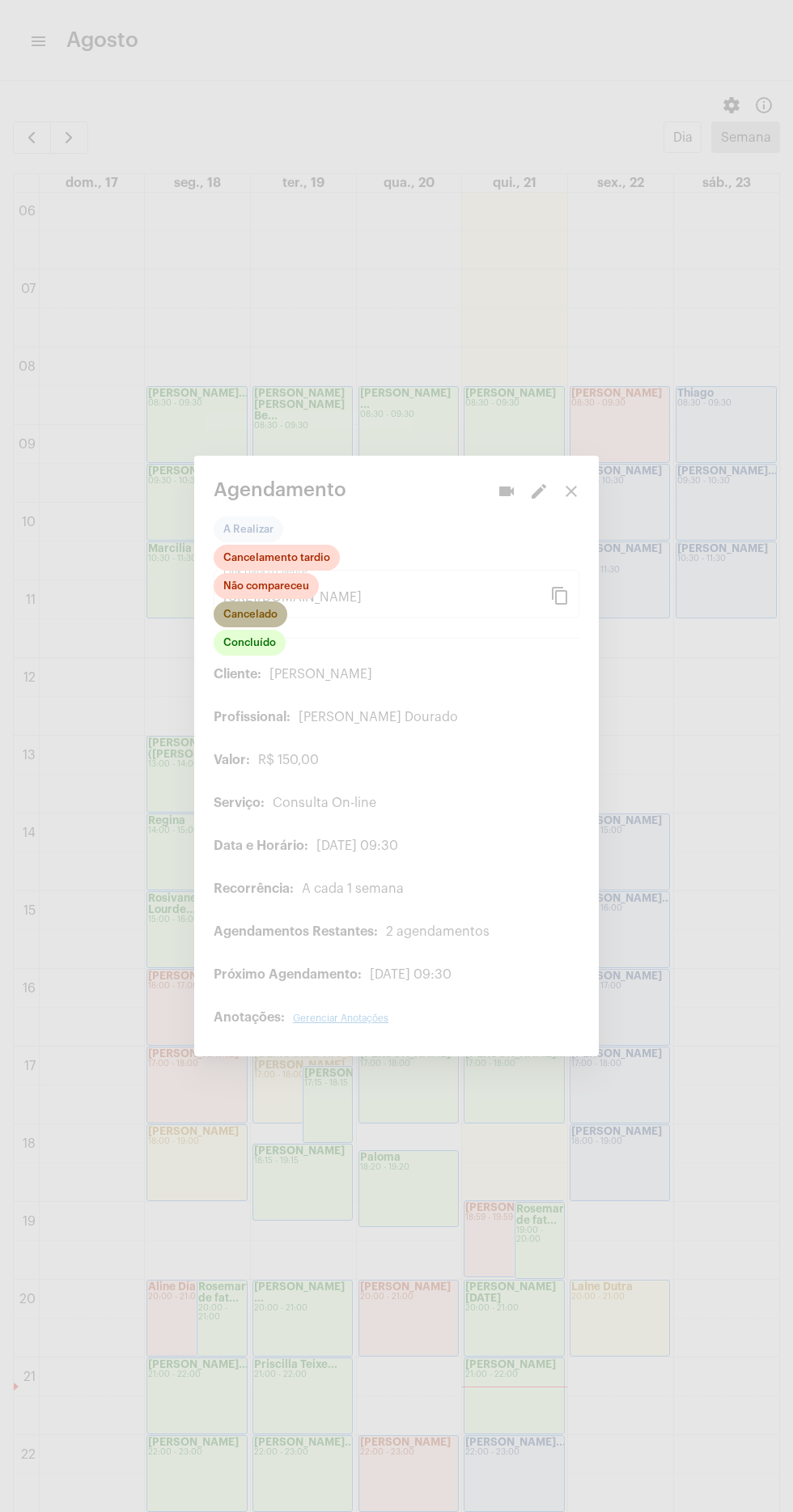
click at [275, 614] on mat-chip "Cancelado" at bounding box center [251, 615] width 74 height 26
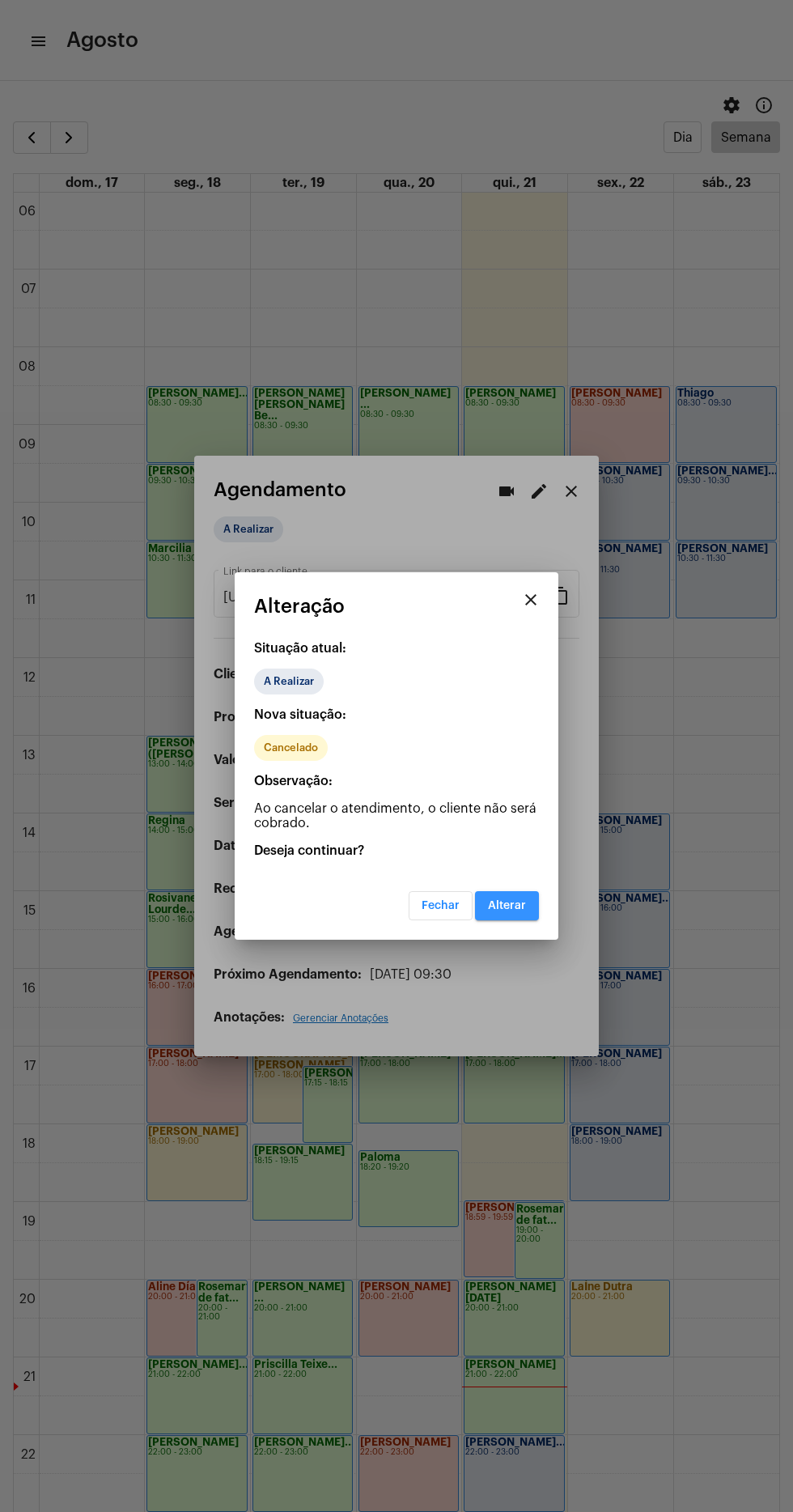
click at [530, 918] on button "Alterar" at bounding box center [507, 906] width 64 height 29
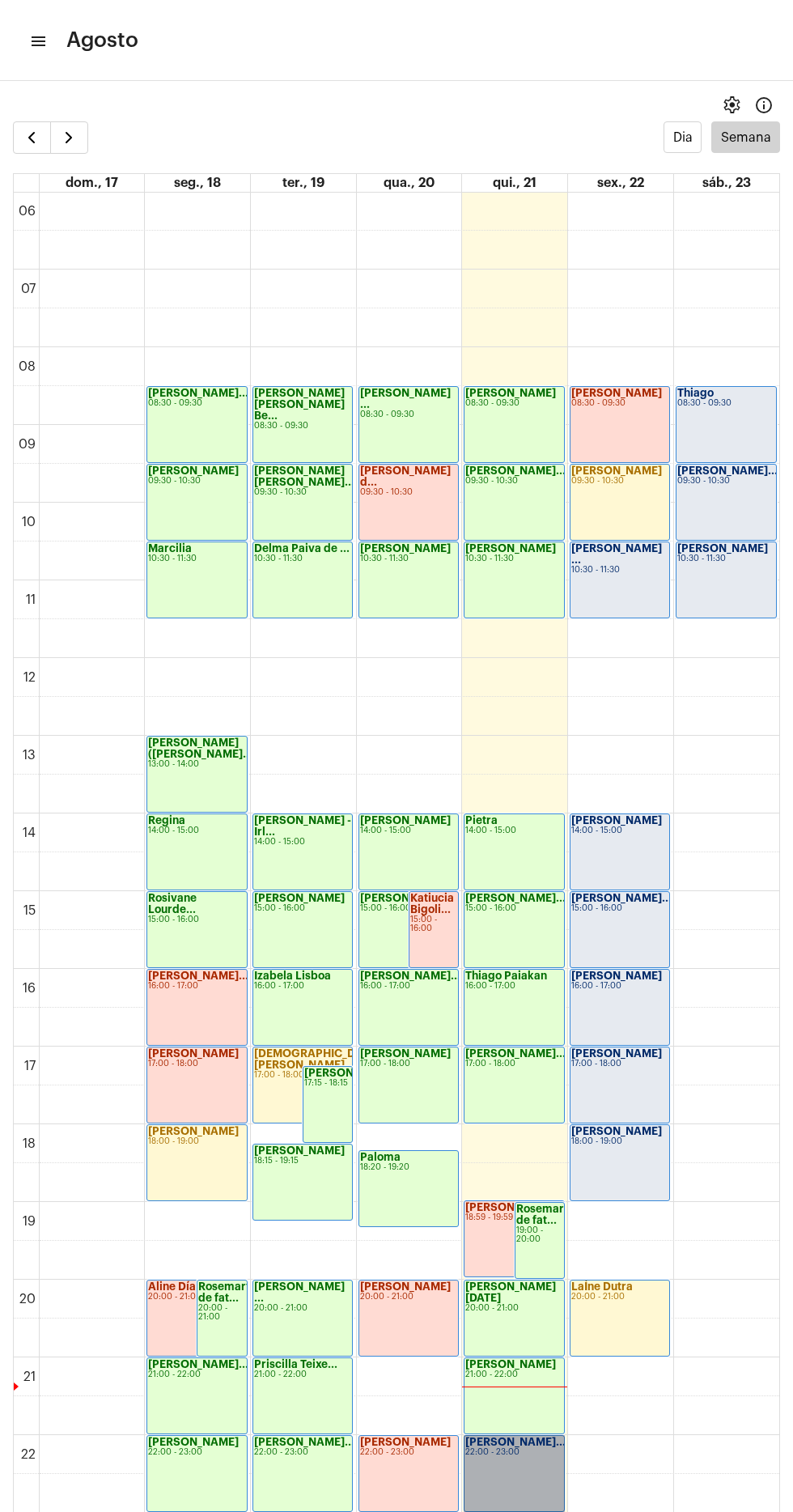
click at [500, 1459] on link "[PERSON_NAME]... 22:00 - 23:00" at bounding box center [513, 1472] width 100 height 76
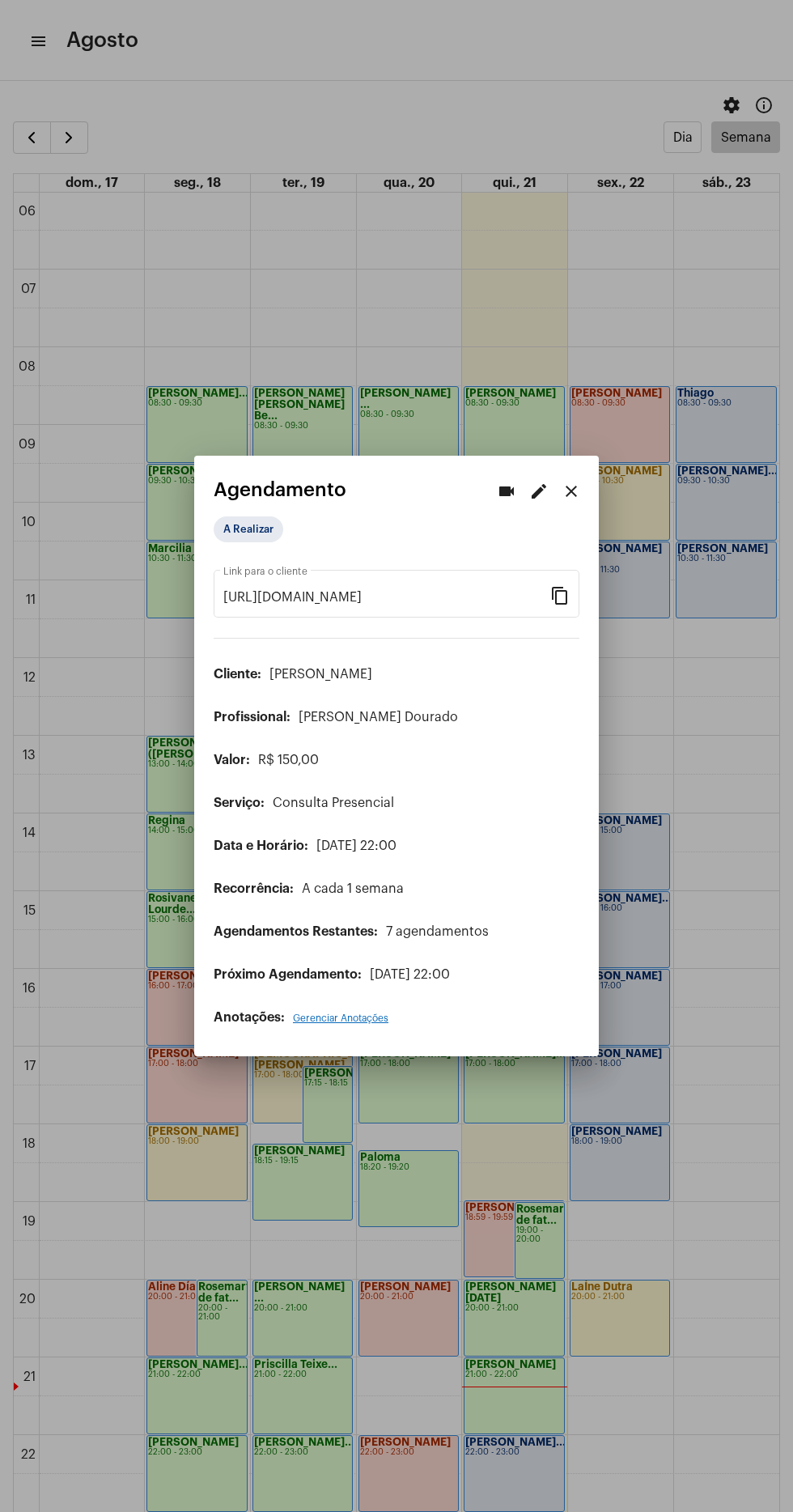
click at [278, 530] on div "A Realizar" at bounding box center [294, 529] width 169 height 32
click at [275, 516] on mat-chip "A Realizar" at bounding box center [249, 529] width 70 height 26
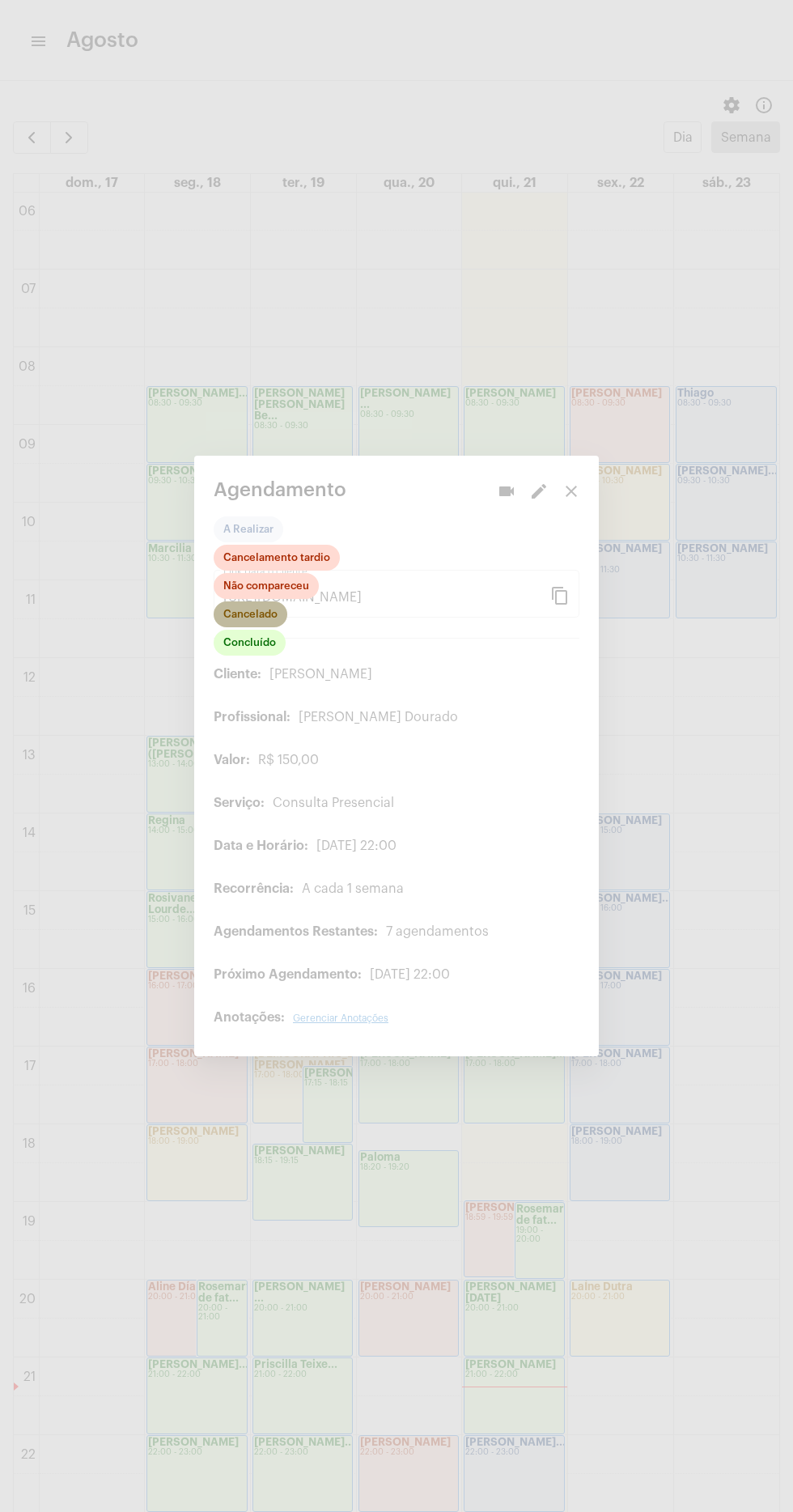
click at [262, 607] on mat-chip "Cancelado" at bounding box center [251, 615] width 74 height 26
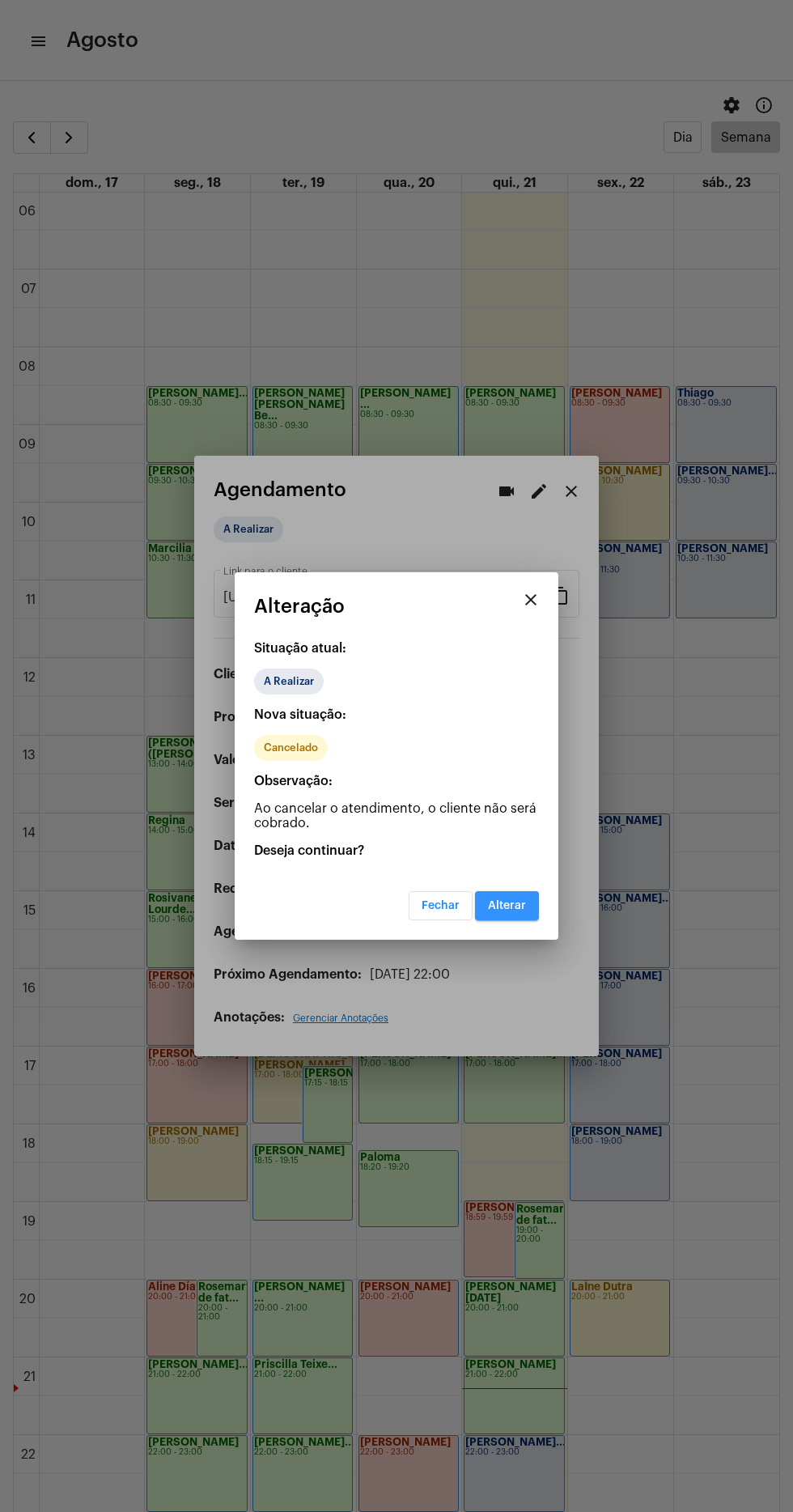
click at [502, 906] on span "Alterar" at bounding box center [507, 906] width 38 height 11
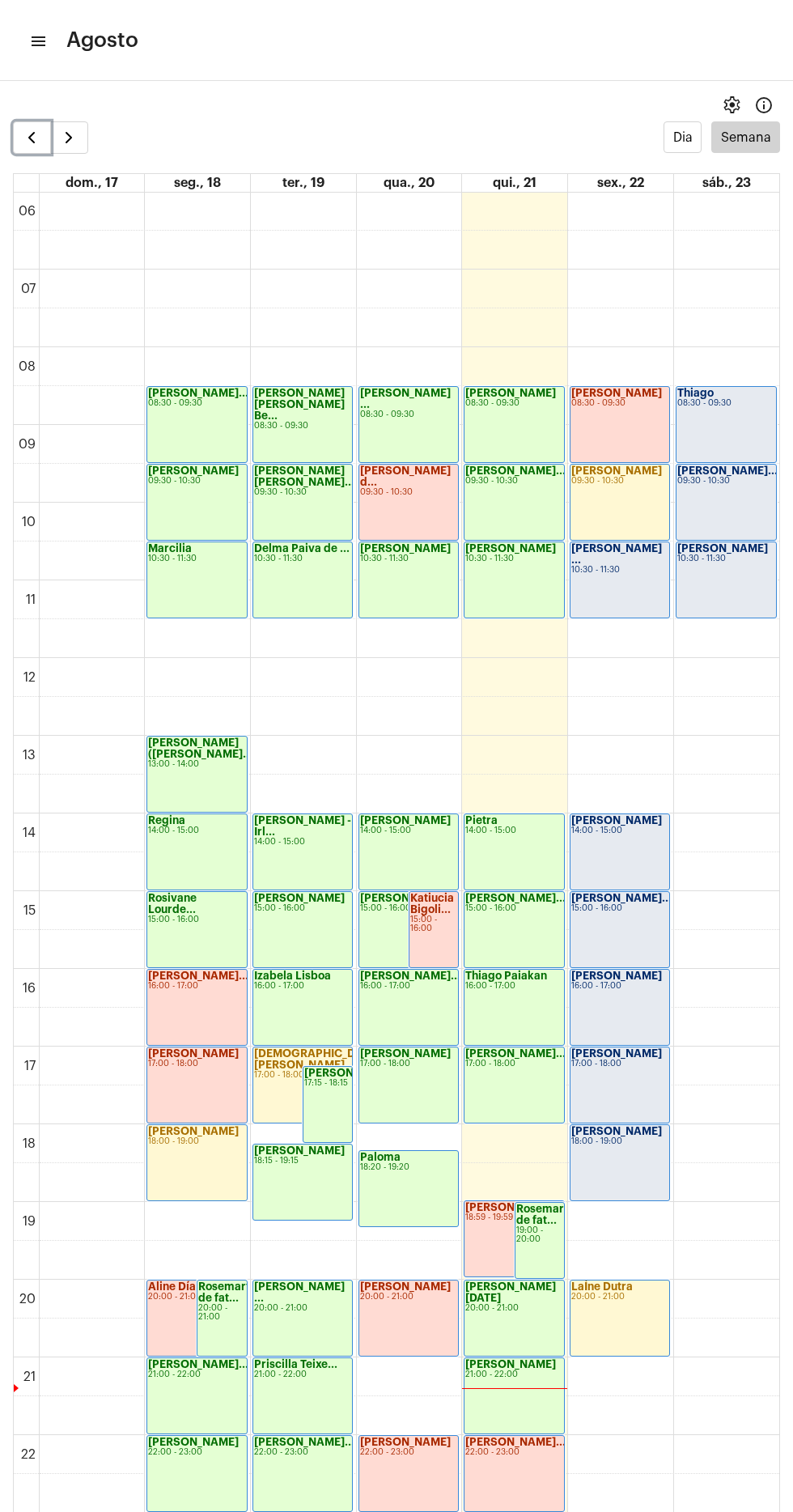
click at [28, 147] on button "button" at bounding box center [31, 137] width 38 height 32
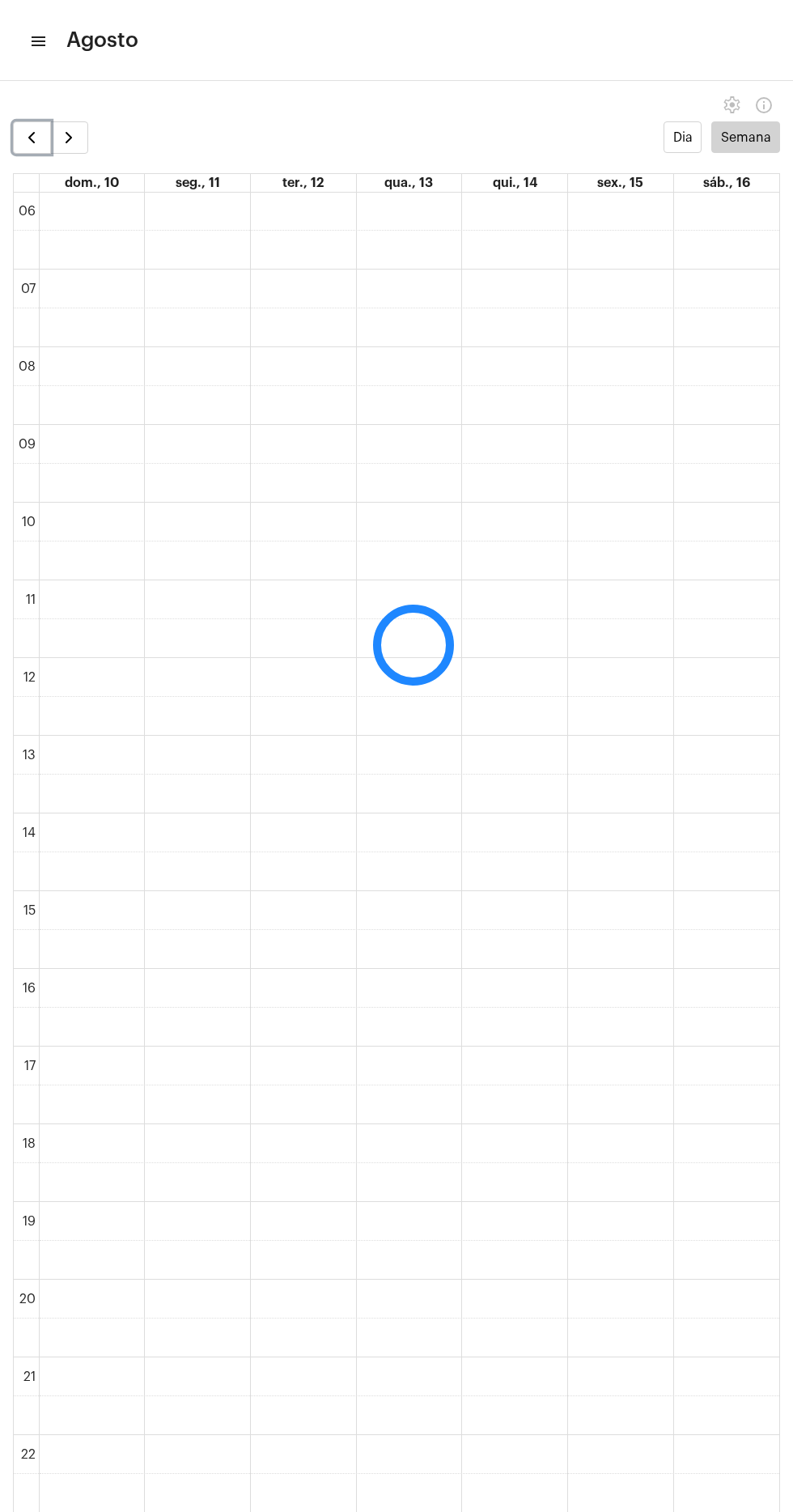
scroll to position [468, 0]
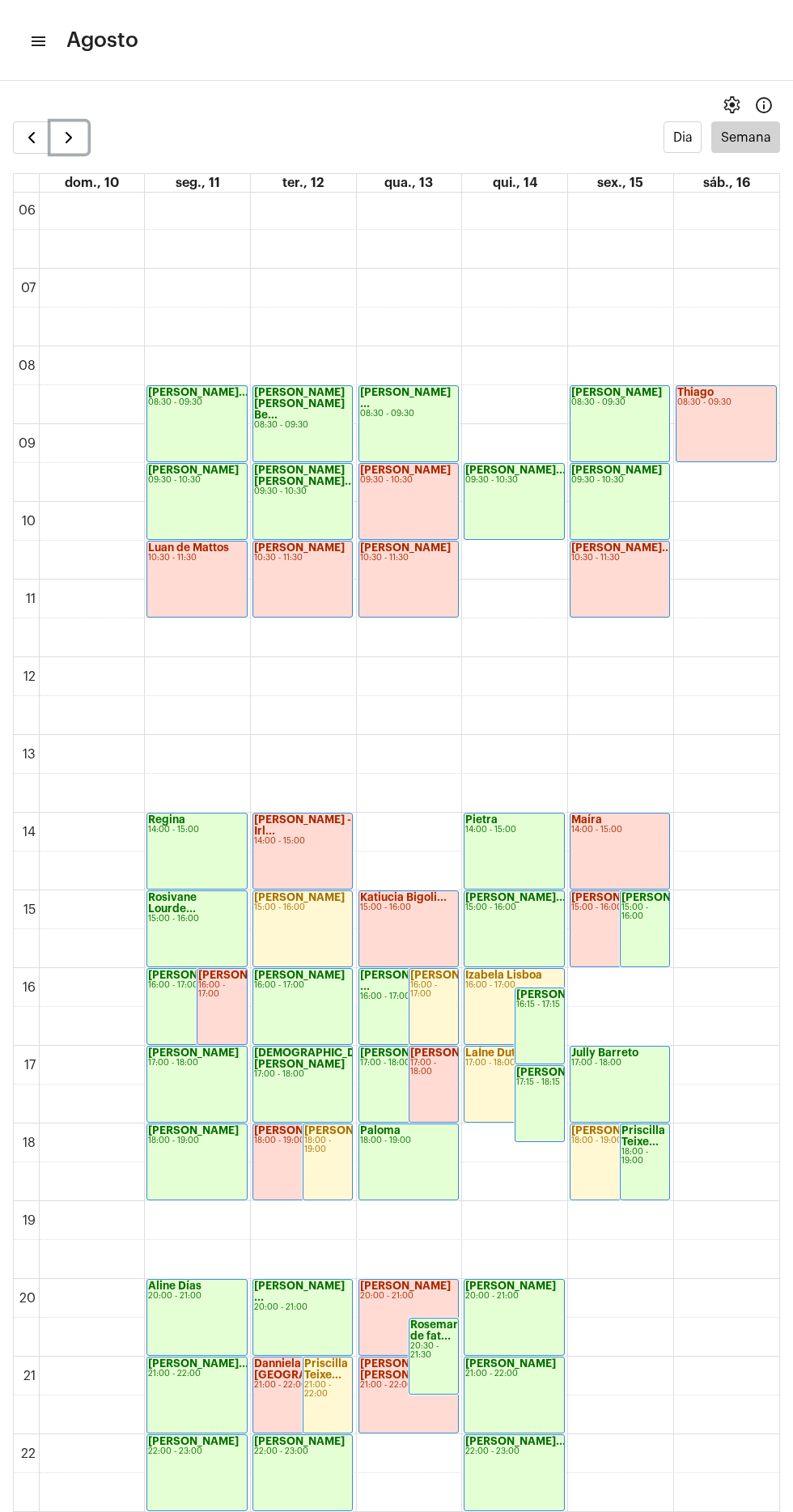
click at [68, 131] on span "button" at bounding box center [68, 137] width 19 height 19
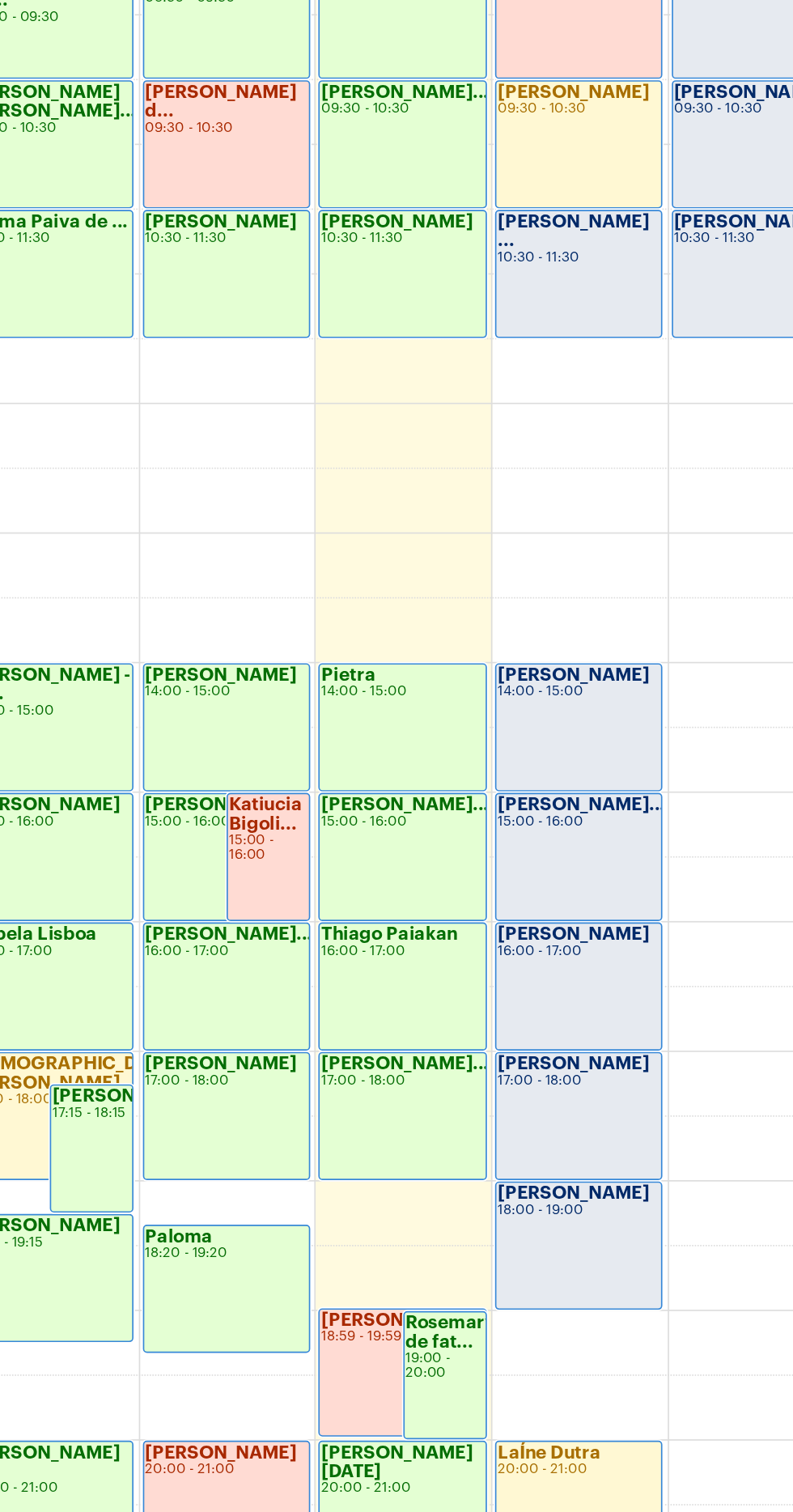
scroll to position [371, 0]
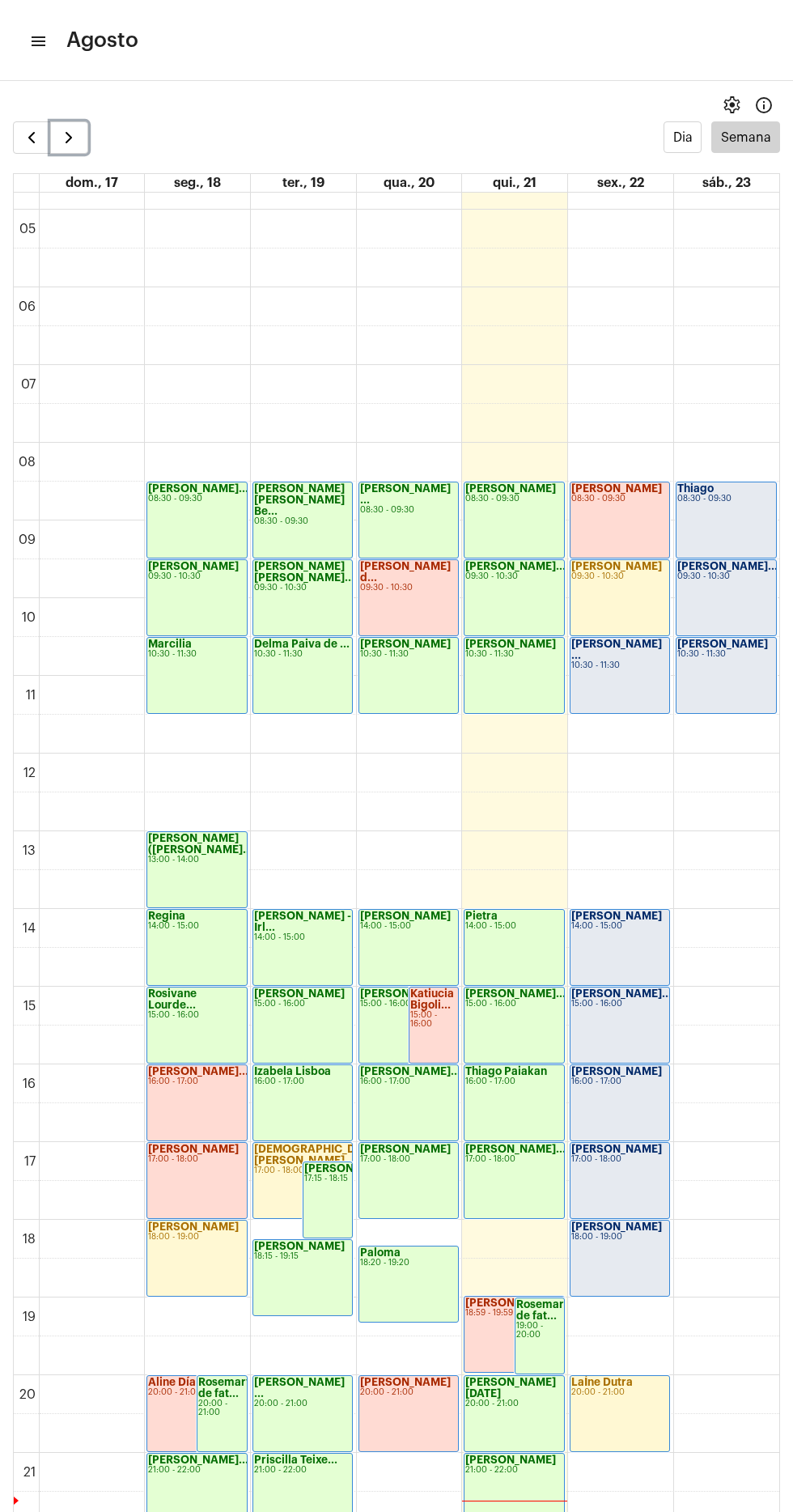
click at [70, 136] on span "button" at bounding box center [68, 137] width 19 height 19
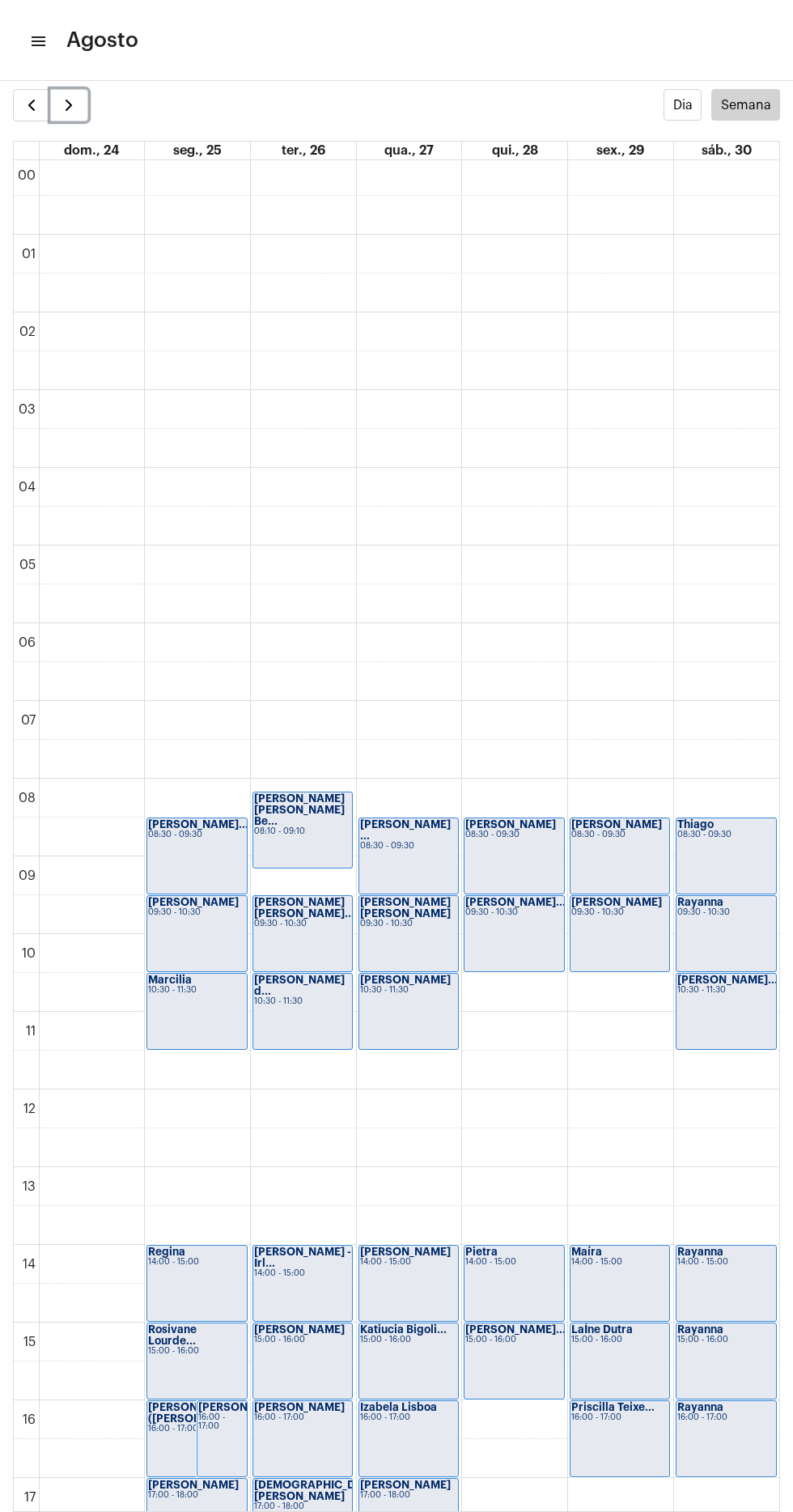
scroll to position [510, 0]
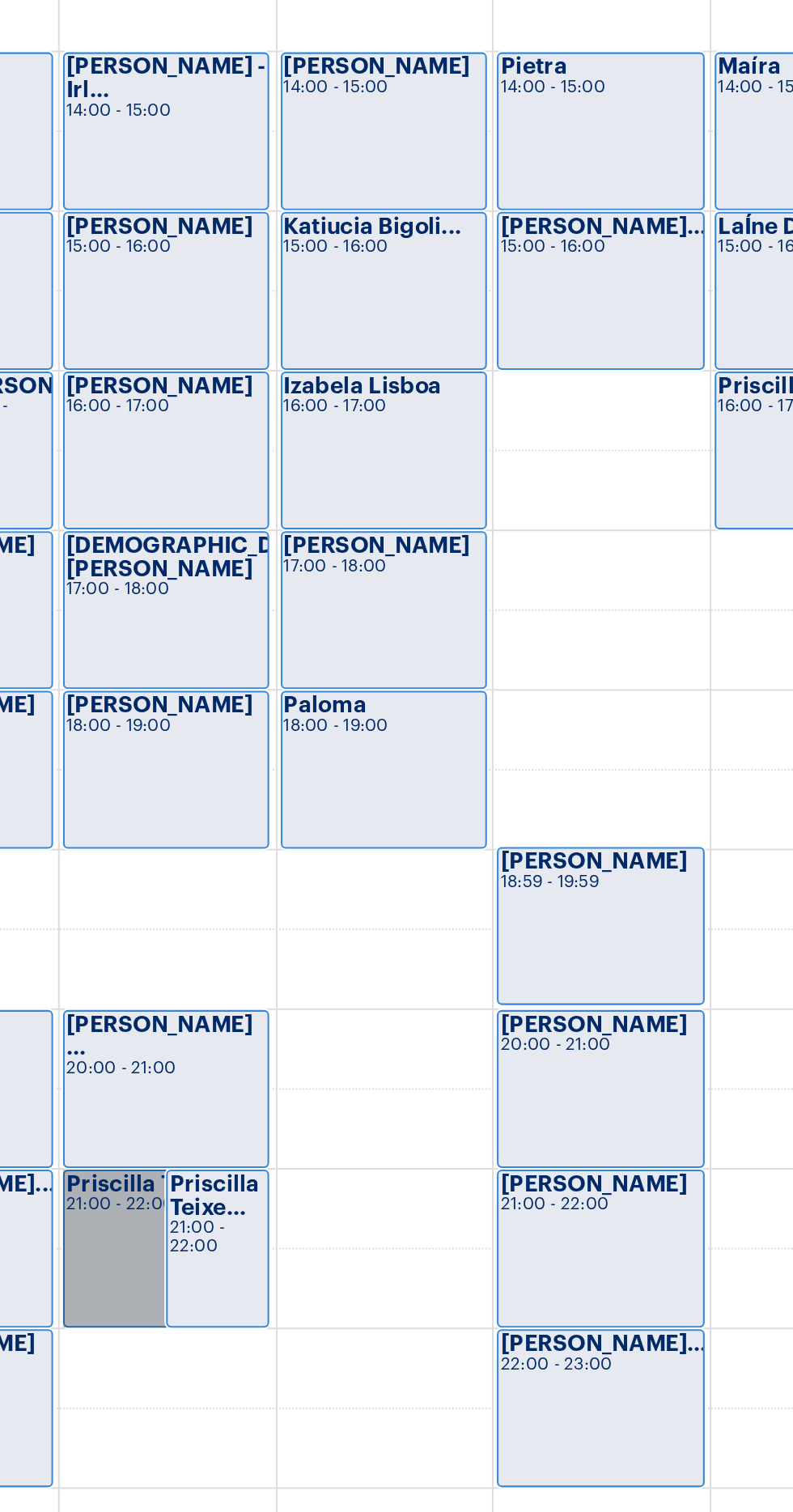
click at [280, 1313] on link "Priscilla Teixe... 21:00 - 22:00" at bounding box center [302, 1319] width 100 height 76
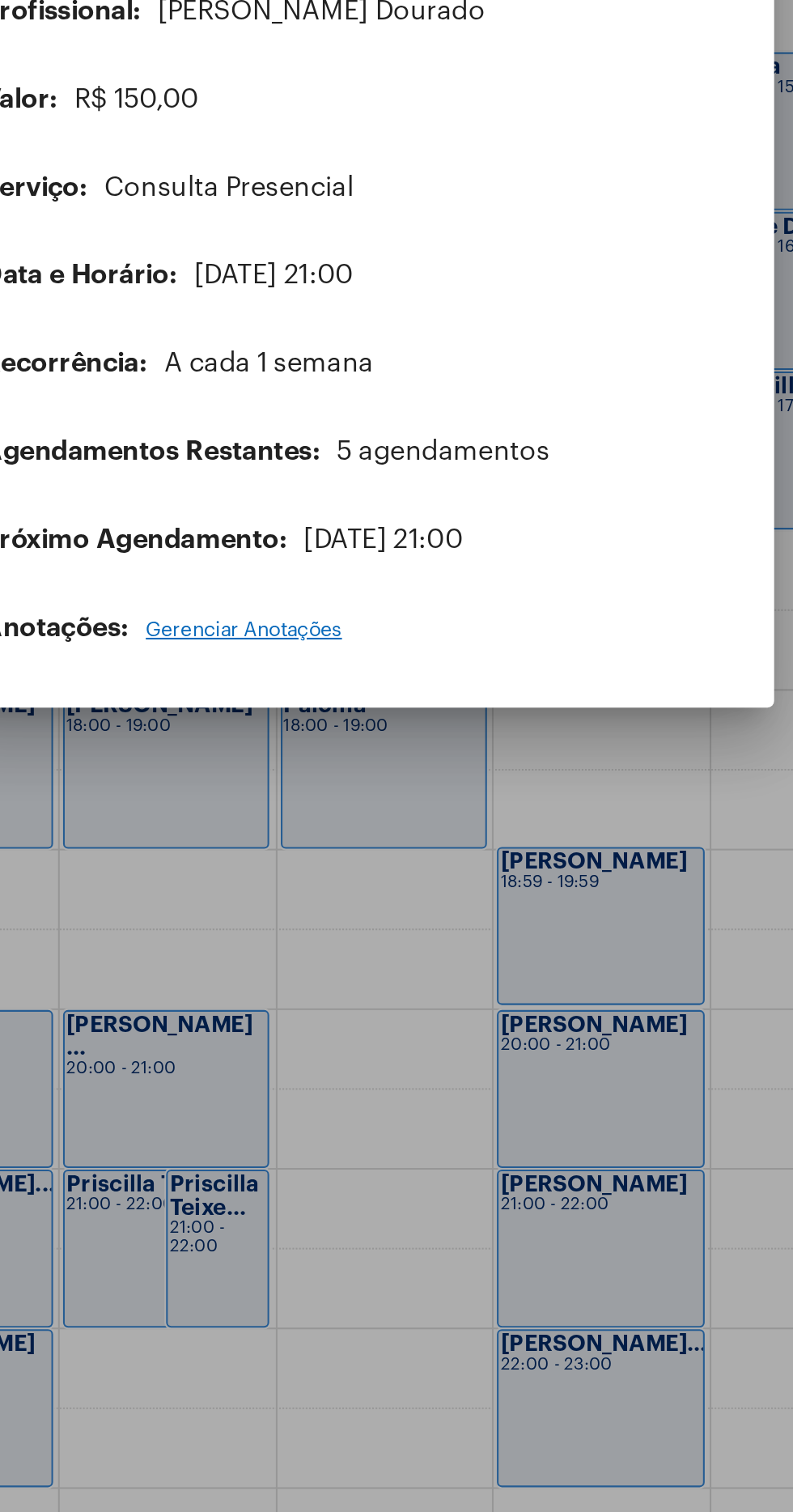
click at [442, 1363] on div at bounding box center [396, 756] width 793 height 1512
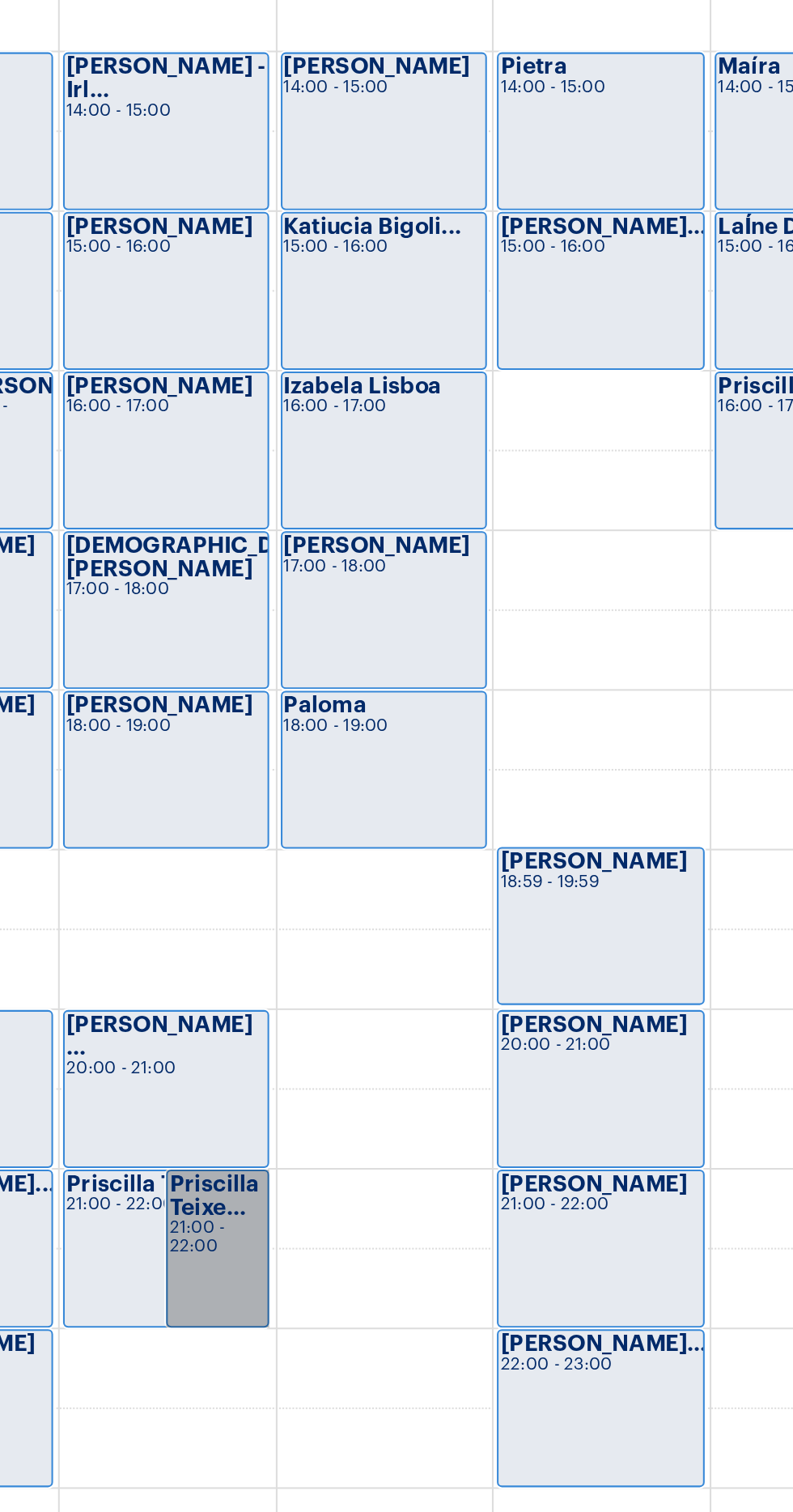
click at [329, 1311] on link "Priscilla Teixe... 21:00 - 22:00" at bounding box center [328, 1319] width 50 height 76
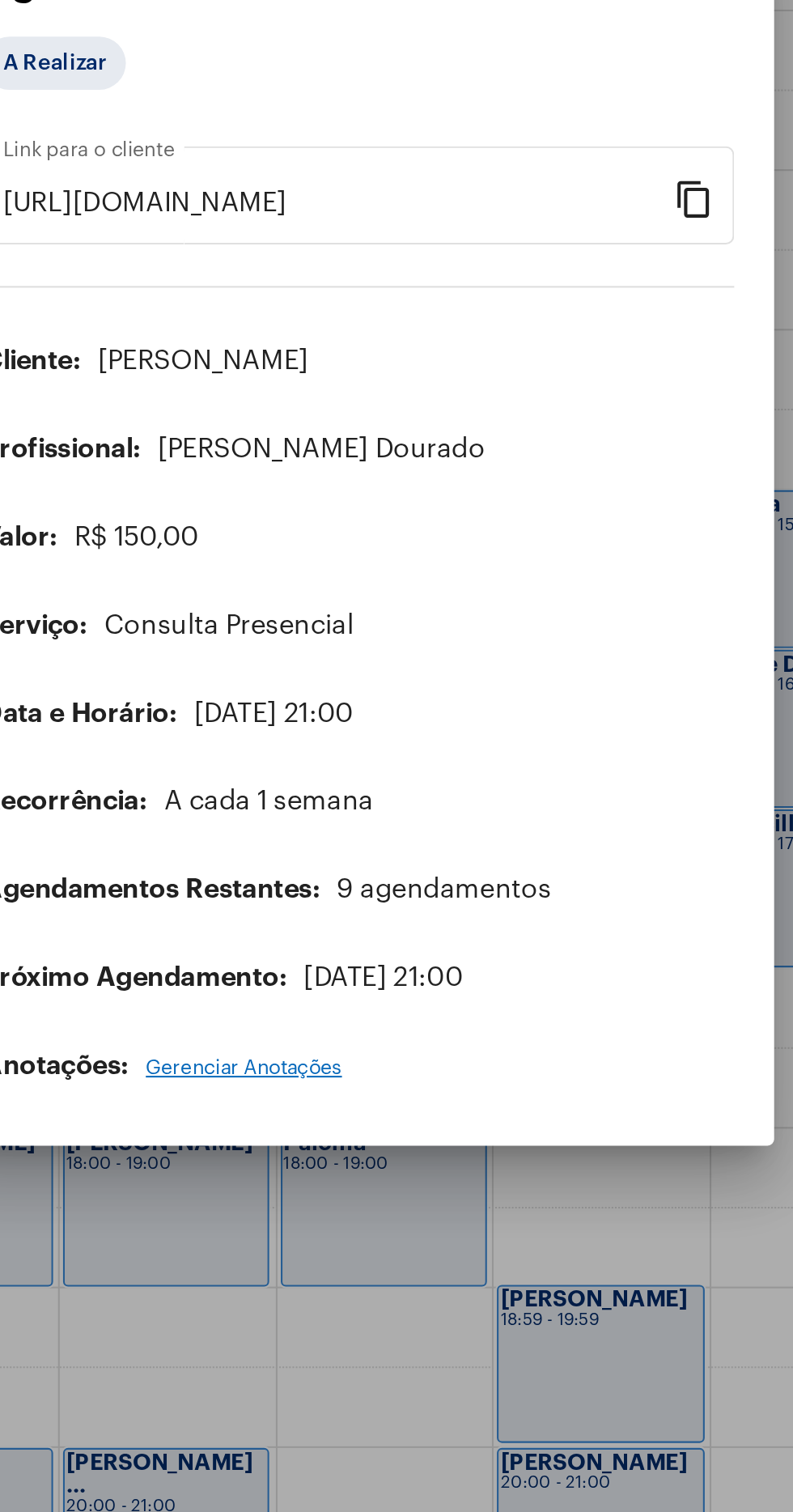
click at [384, 1218] on div at bounding box center [396, 756] width 793 height 1512
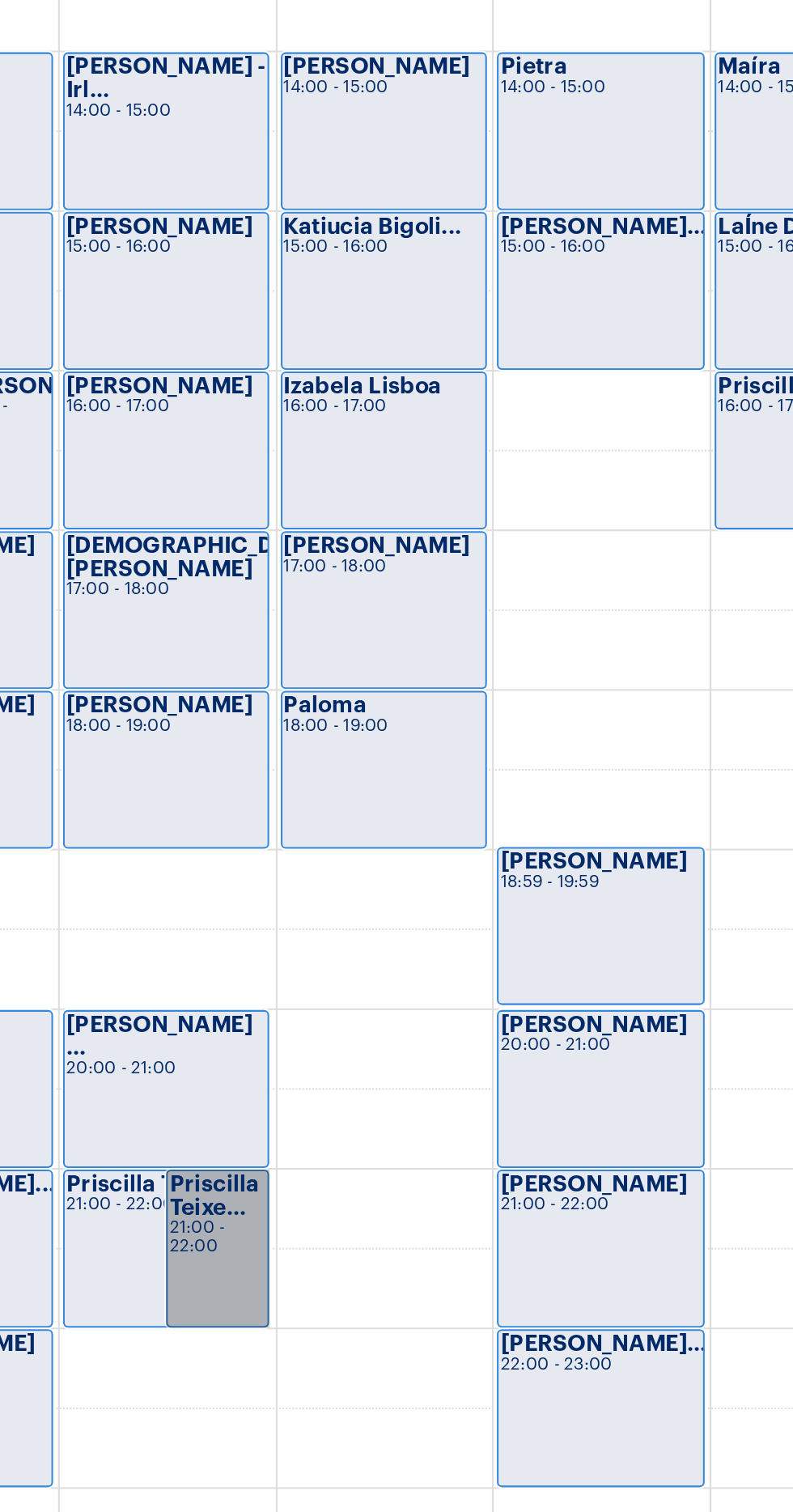
click at [337, 1307] on link "Priscilla Teixe... 21:00 - 22:00" at bounding box center [328, 1319] width 50 height 76
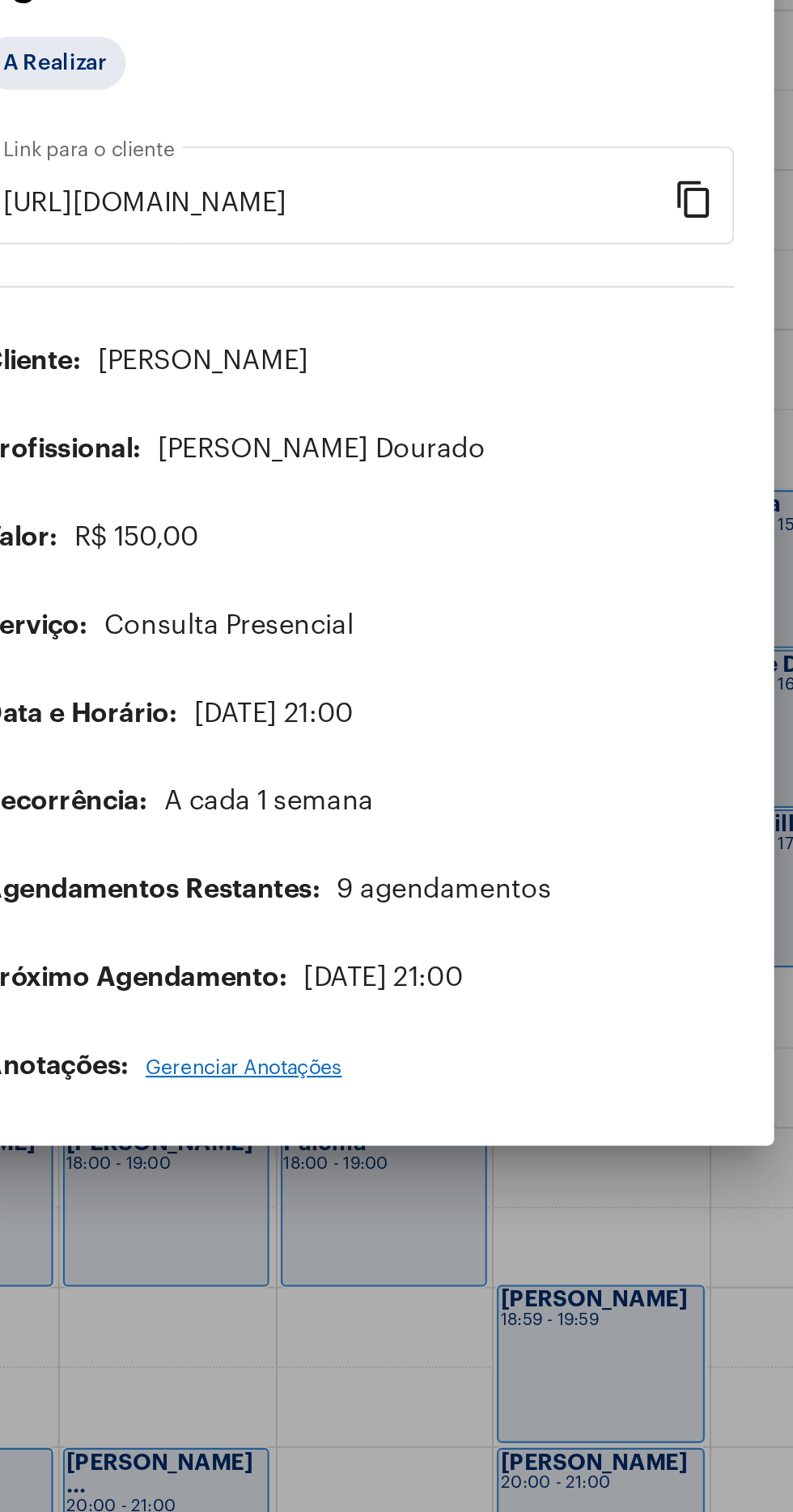
click at [426, 1230] on div at bounding box center [396, 756] width 793 height 1512
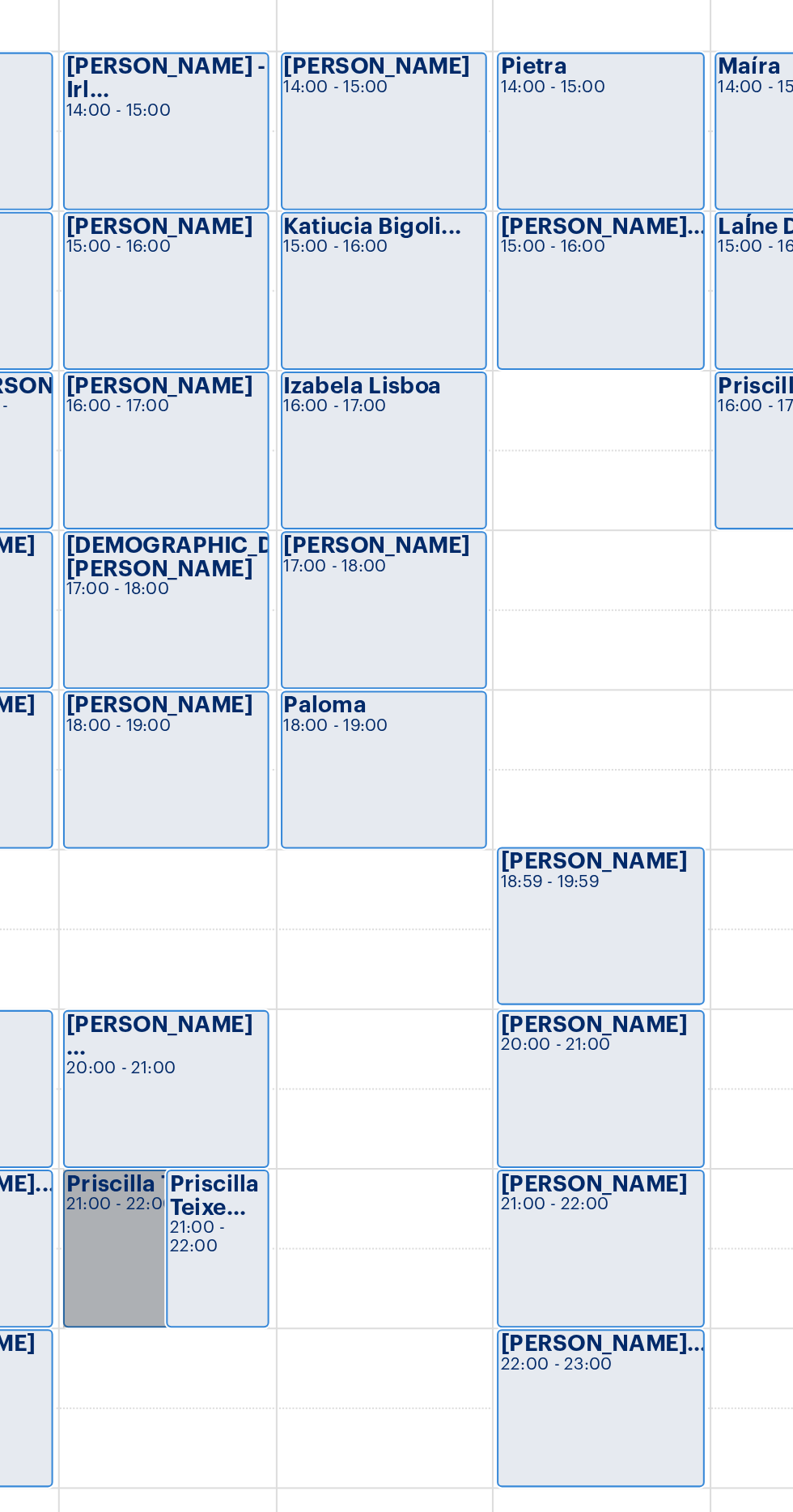
click at [276, 1302] on link "Priscilla Teixe... 21:00 - 22:00" at bounding box center [302, 1319] width 100 height 76
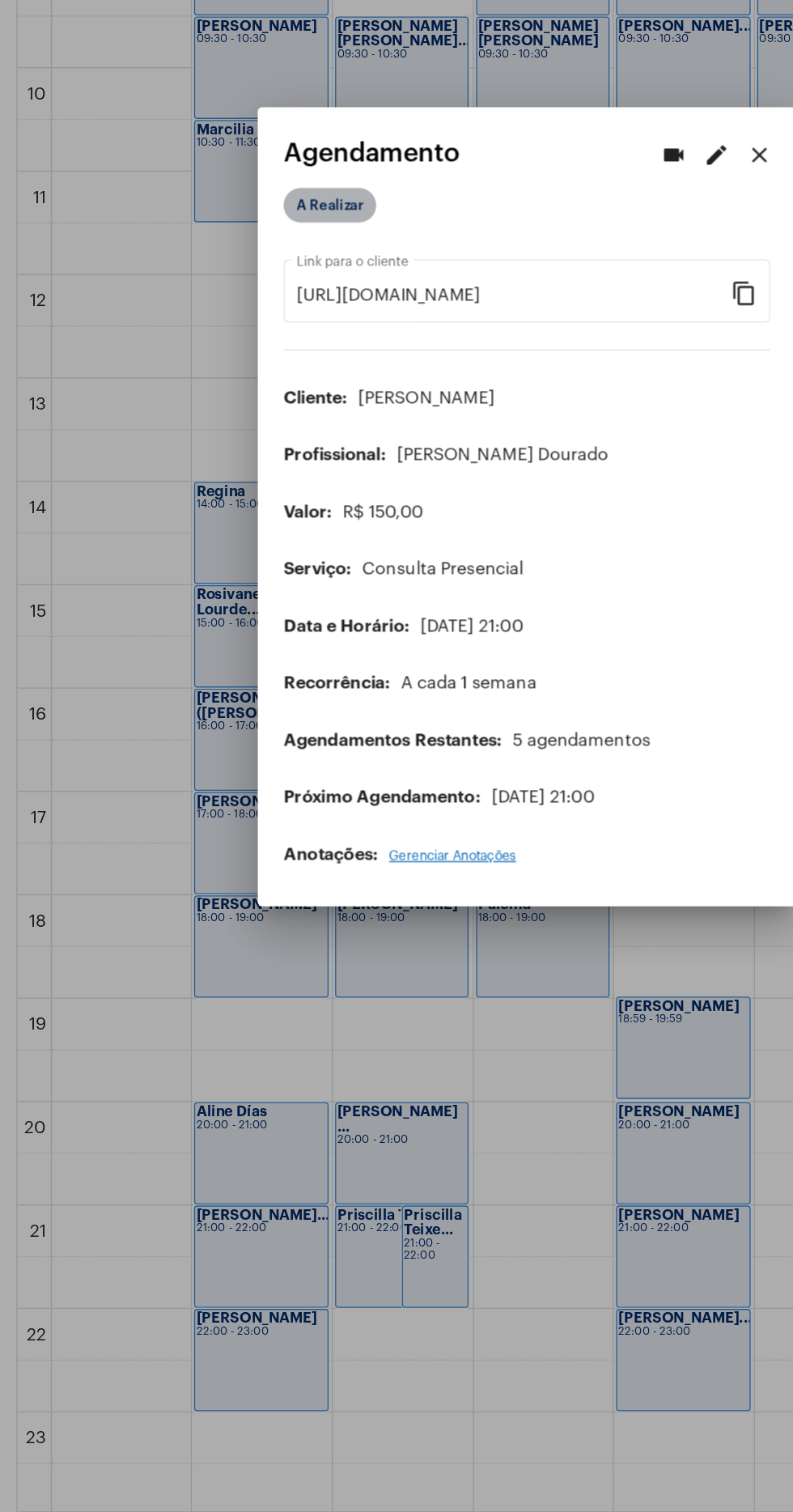
click at [262, 520] on mat-chip "A Realizar" at bounding box center [249, 529] width 70 height 26
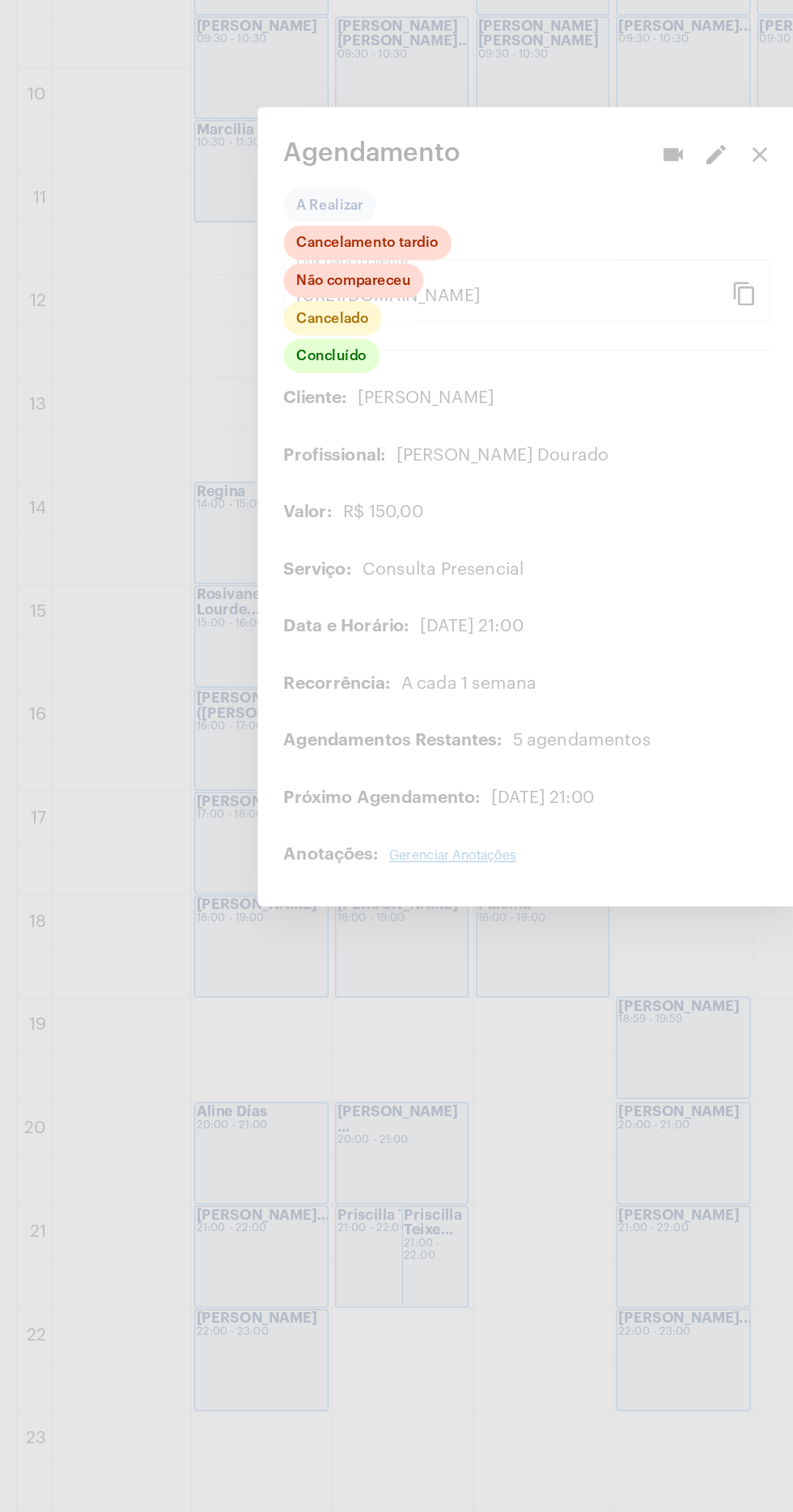
click at [393, 958] on div at bounding box center [396, 756] width 793 height 1512
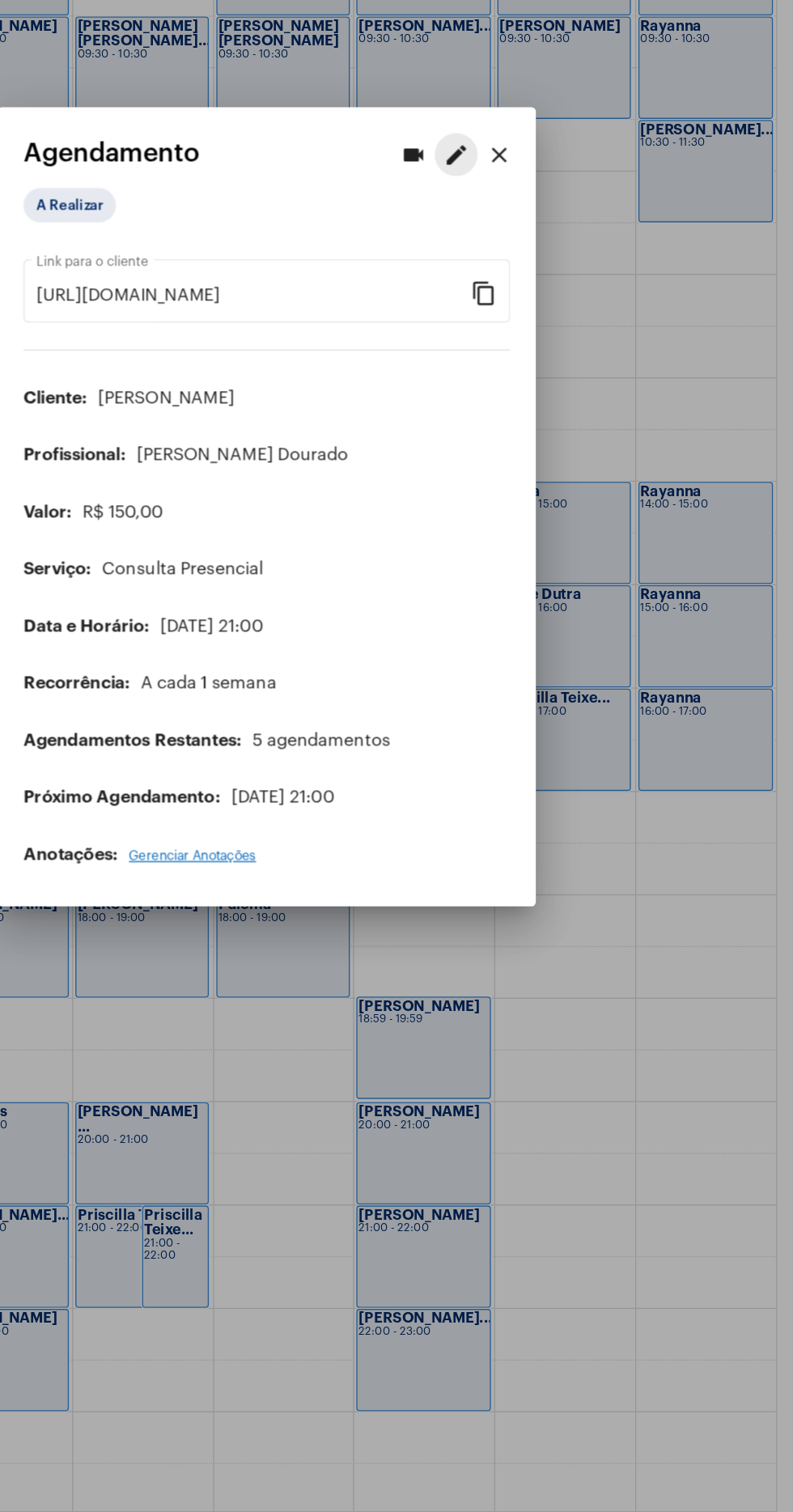
click at [535, 483] on mat-icon "edit" at bounding box center [538, 491] width 19 height 19
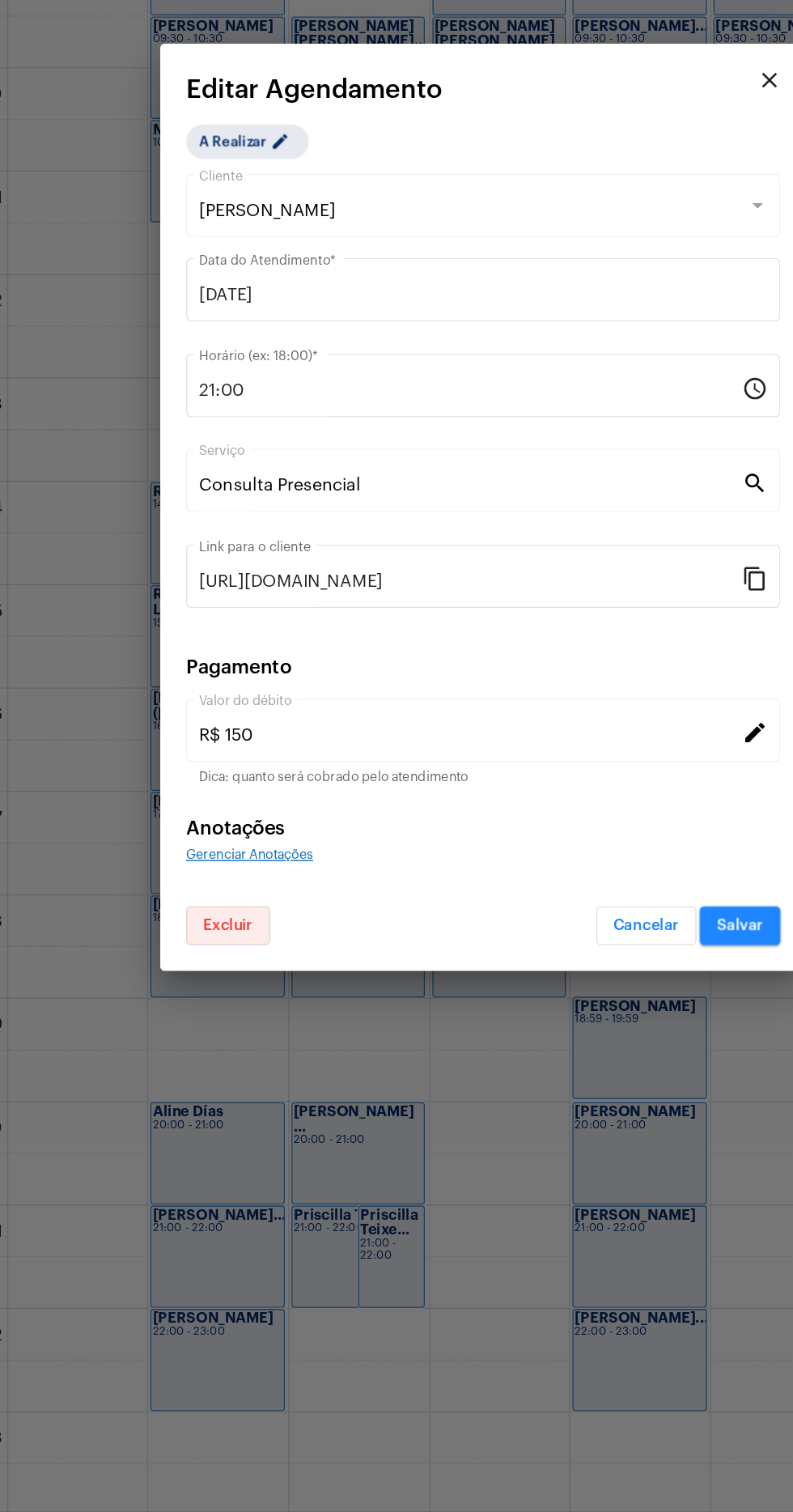
click at [209, 1070] on span "Excluir" at bounding box center [204, 1071] width 37 height 11
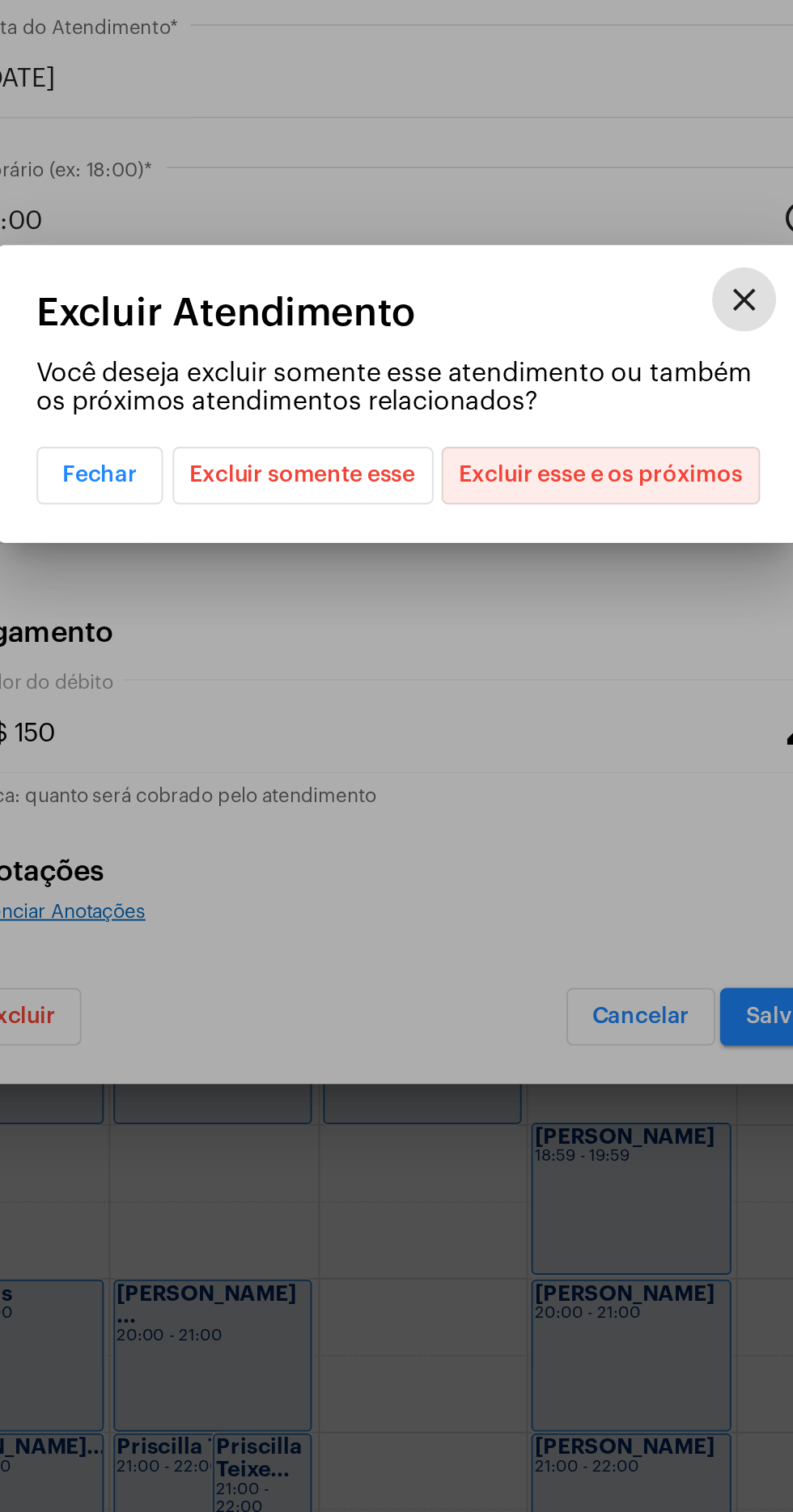
click at [543, 789] on span "Excluir esse e os próximos" at bounding box center [498, 797] width 143 height 28
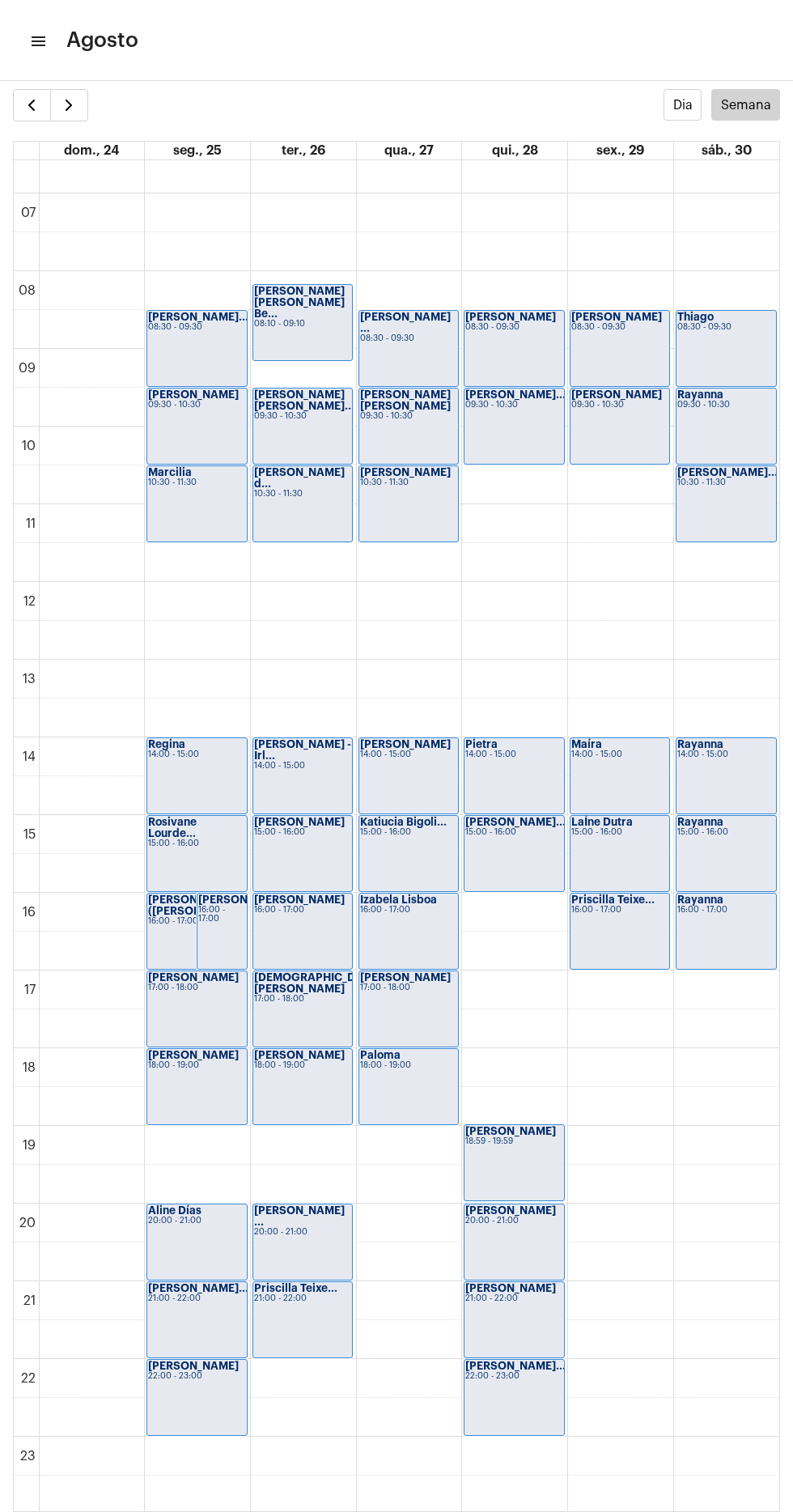
scroll to position [510, 0]
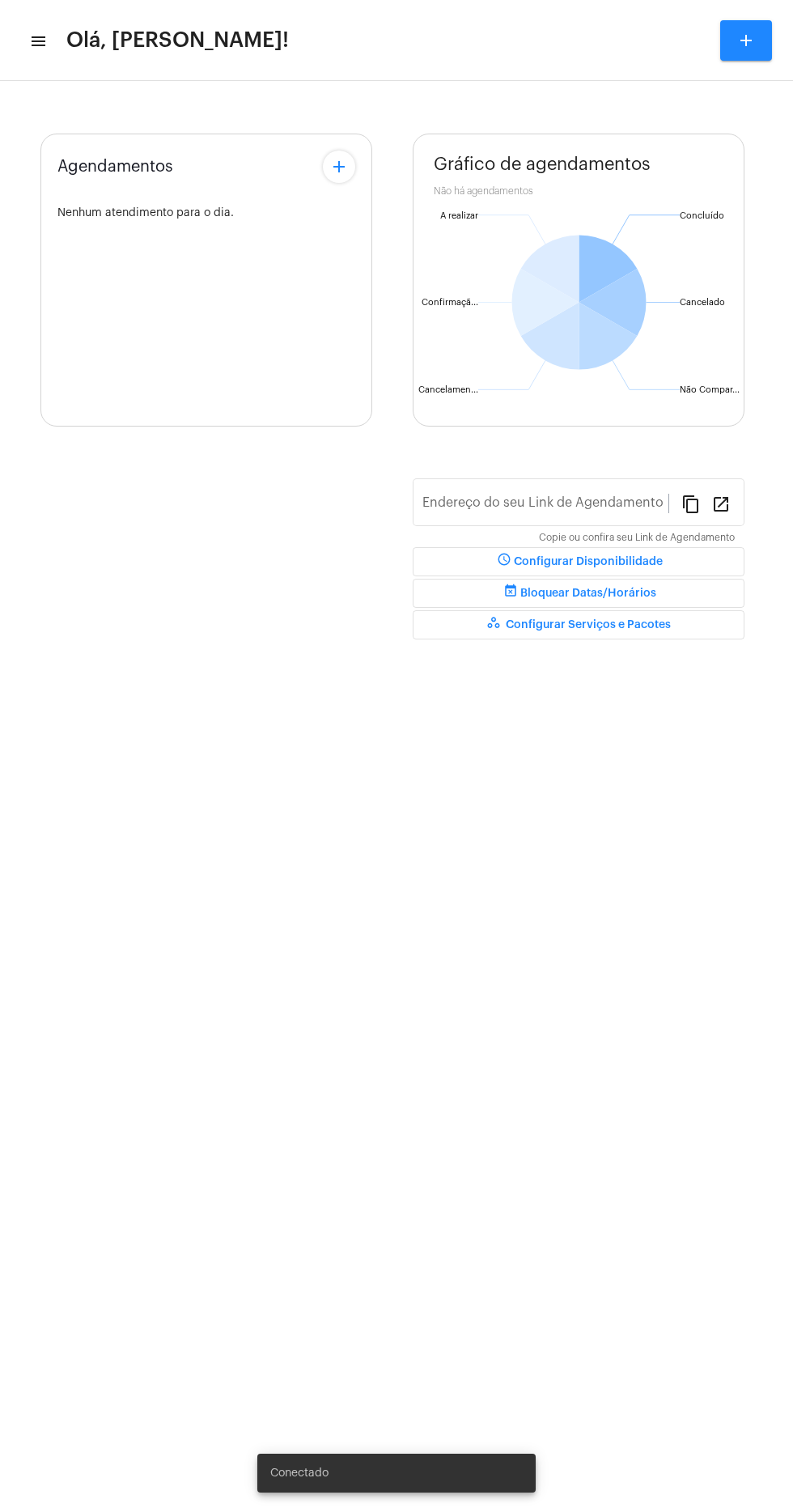
type input "[URL][DOMAIN_NAME][PERSON_NAME]"
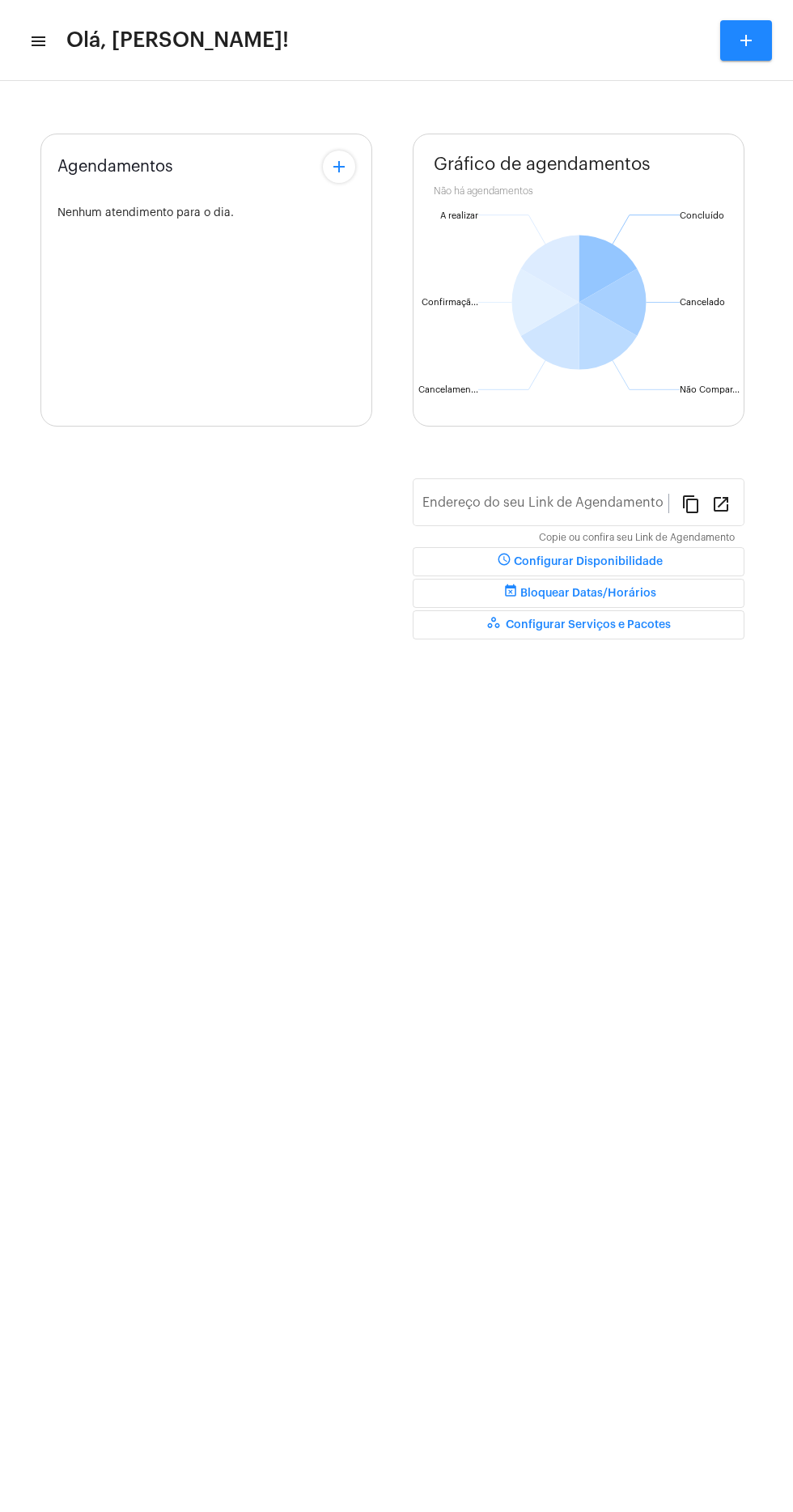
type input "[URL][DOMAIN_NAME][PERSON_NAME]"
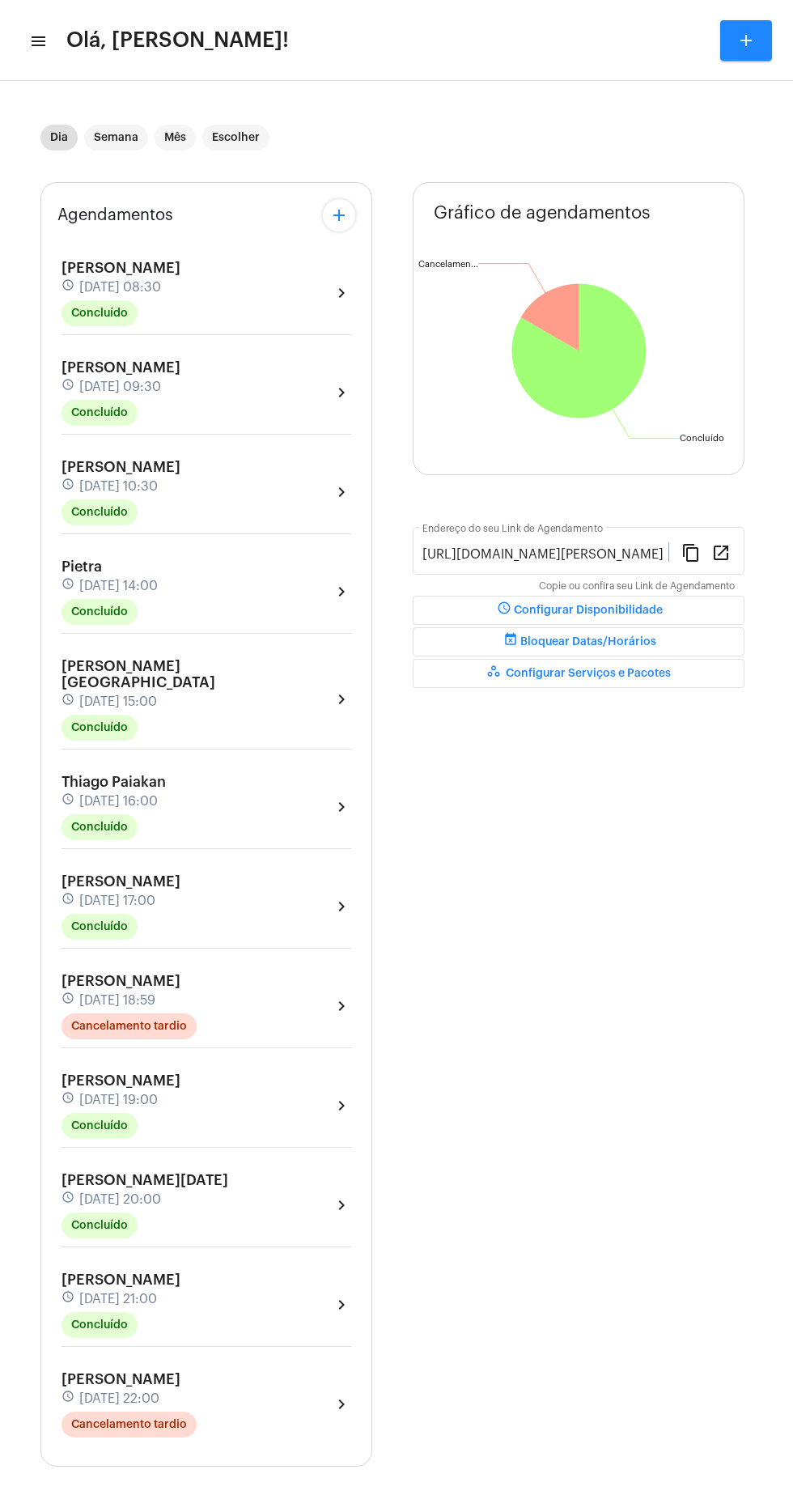
click at [582, 371] on icon at bounding box center [579, 351] width 134 height 135
